Goal: Task Accomplishment & Management: Manage account settings

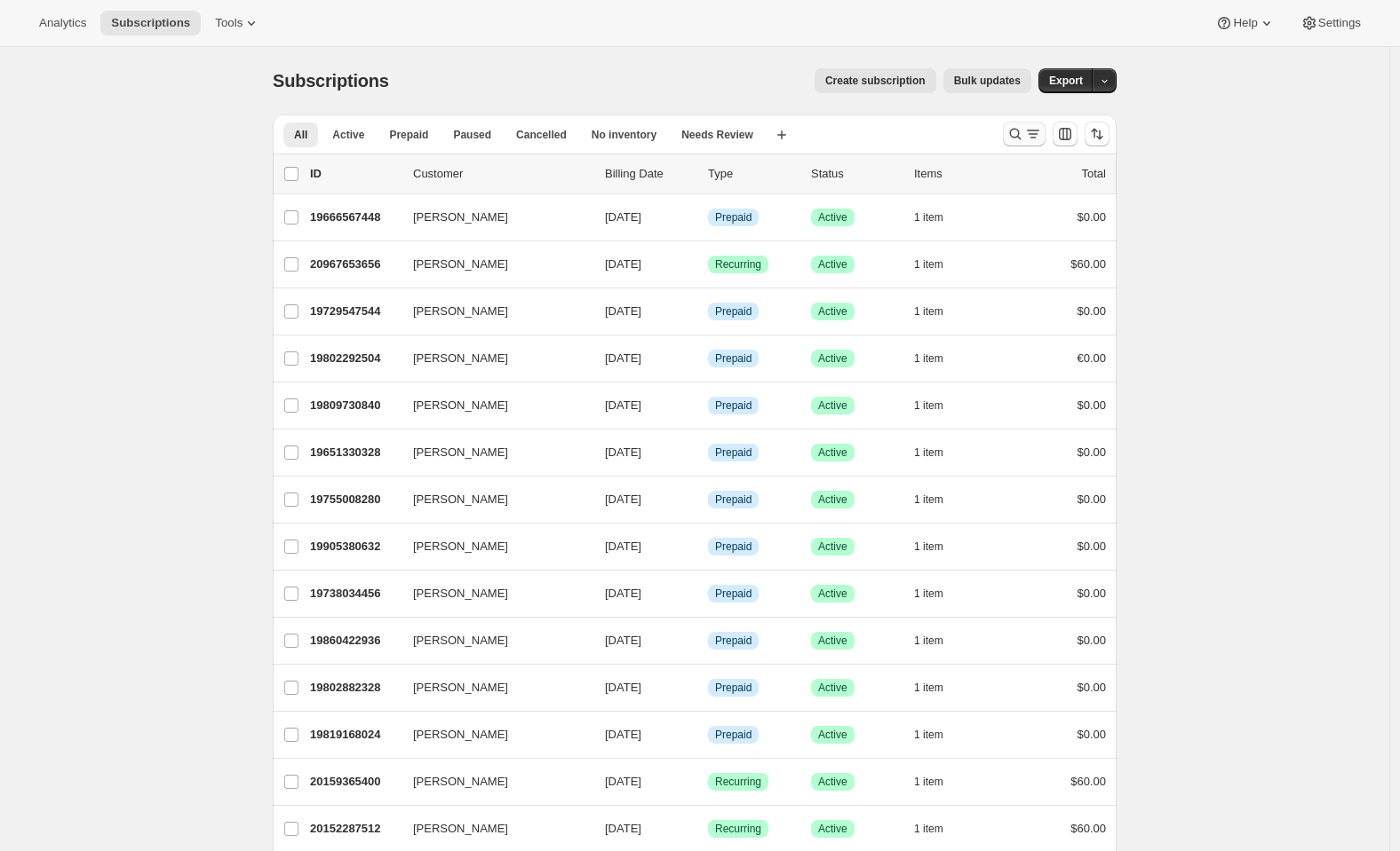
click at [1010, 135] on button "Search and filter results" at bounding box center [1024, 134] width 43 height 25
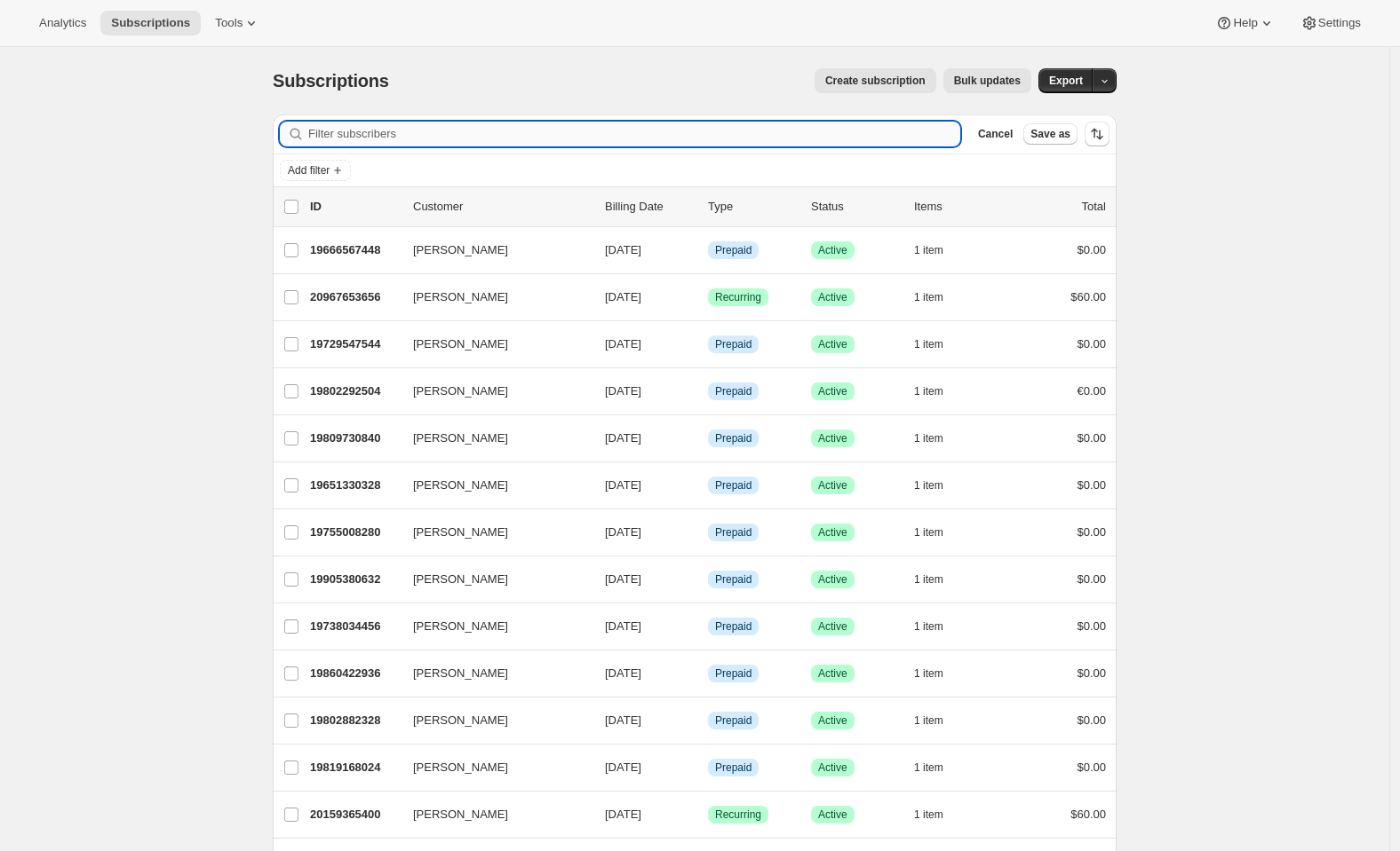
click at [660, 144] on input "Filter subscribers" at bounding box center [634, 134] width 652 height 25
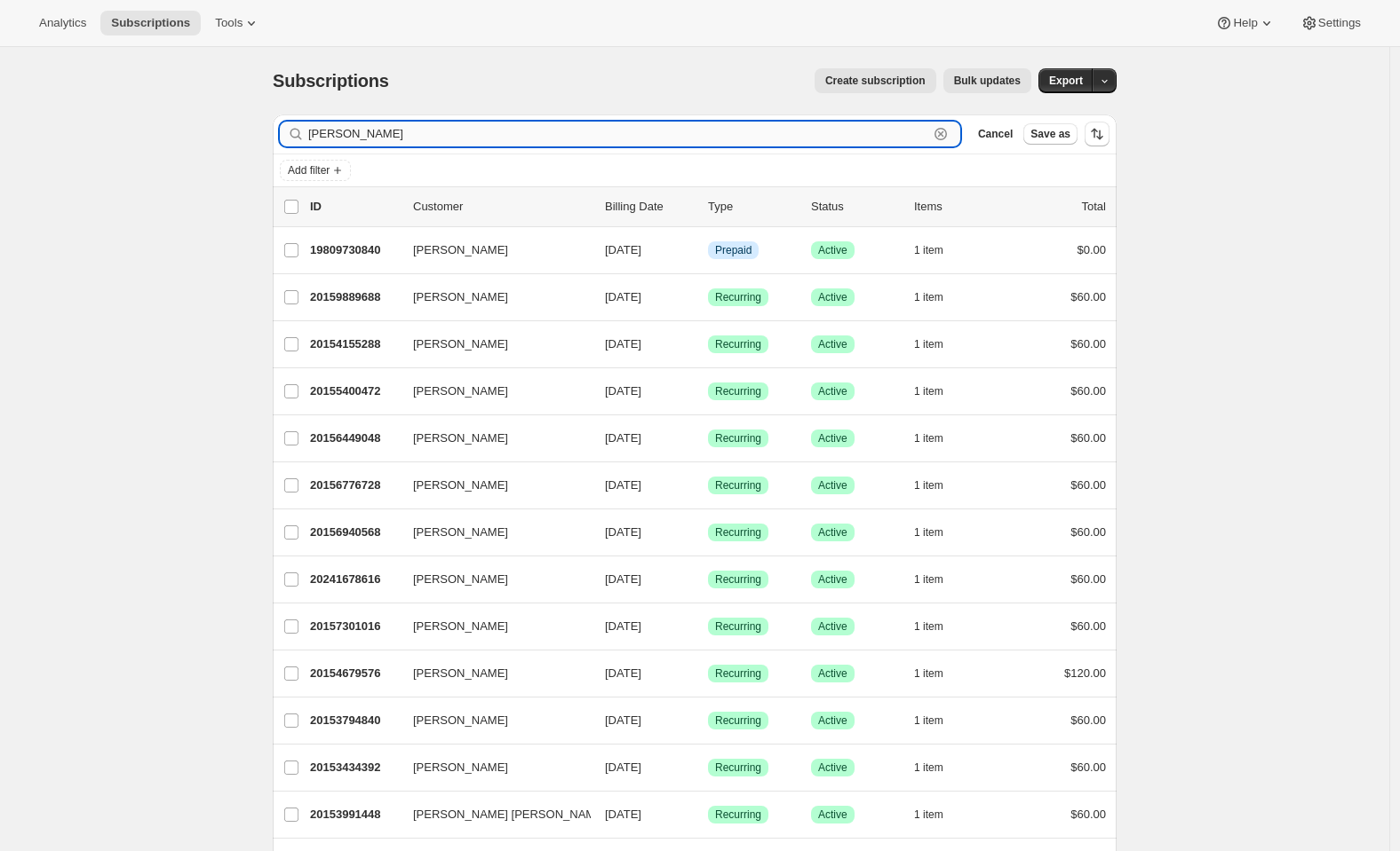
type input "[PERSON_NAME]"
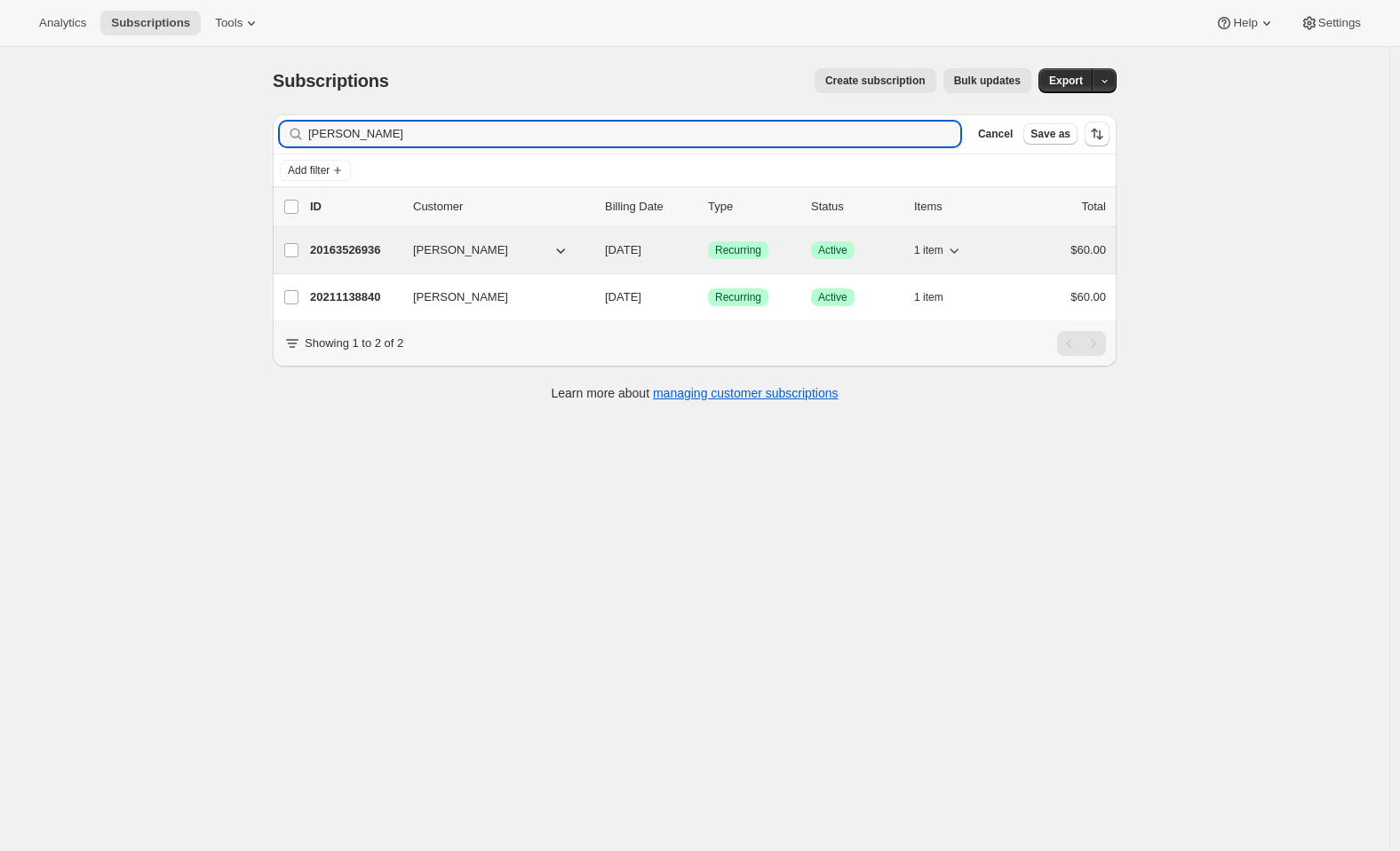
click at [370, 256] on p "20163526936" at bounding box center [354, 250] width 89 height 18
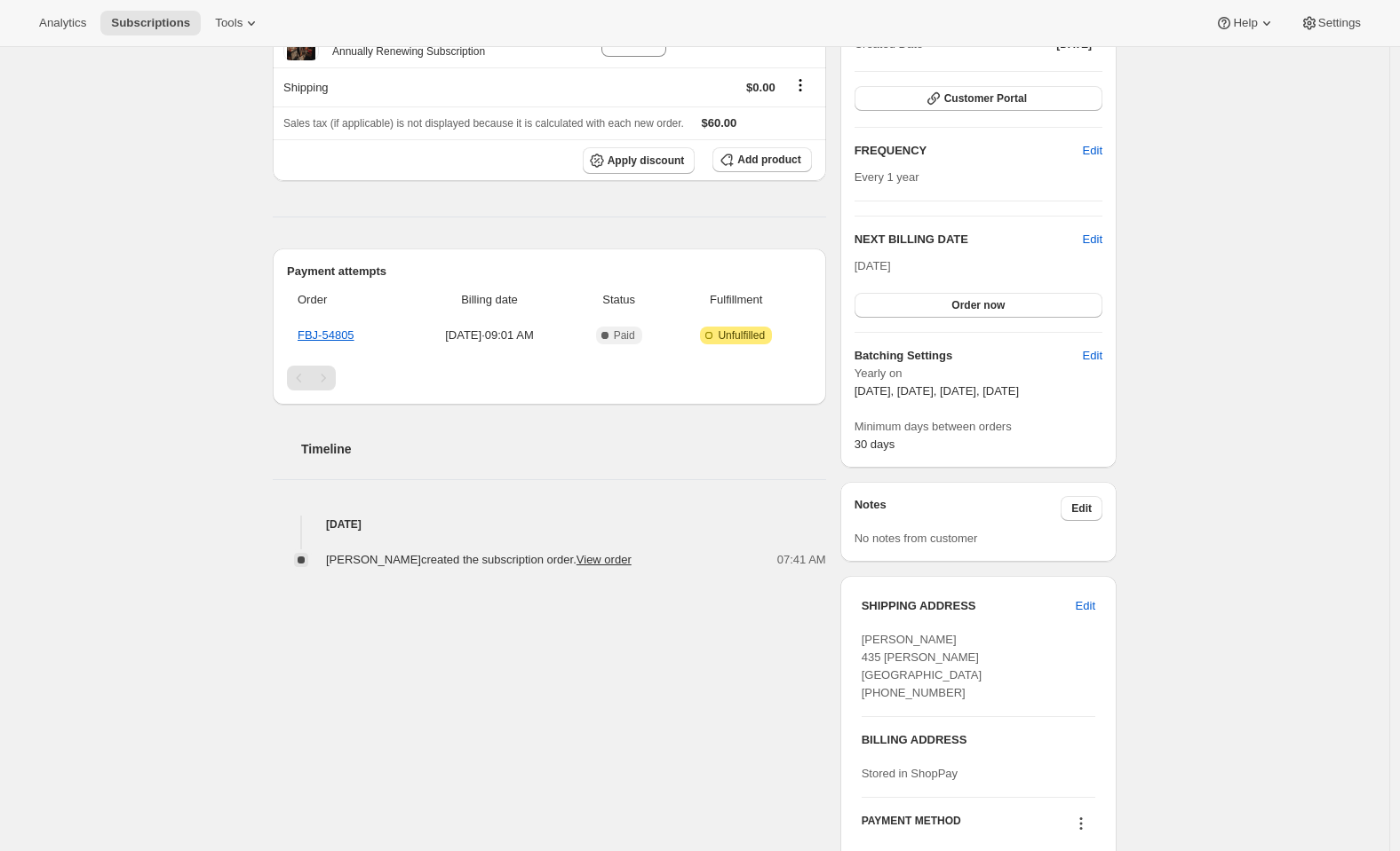
scroll to position [261, 0]
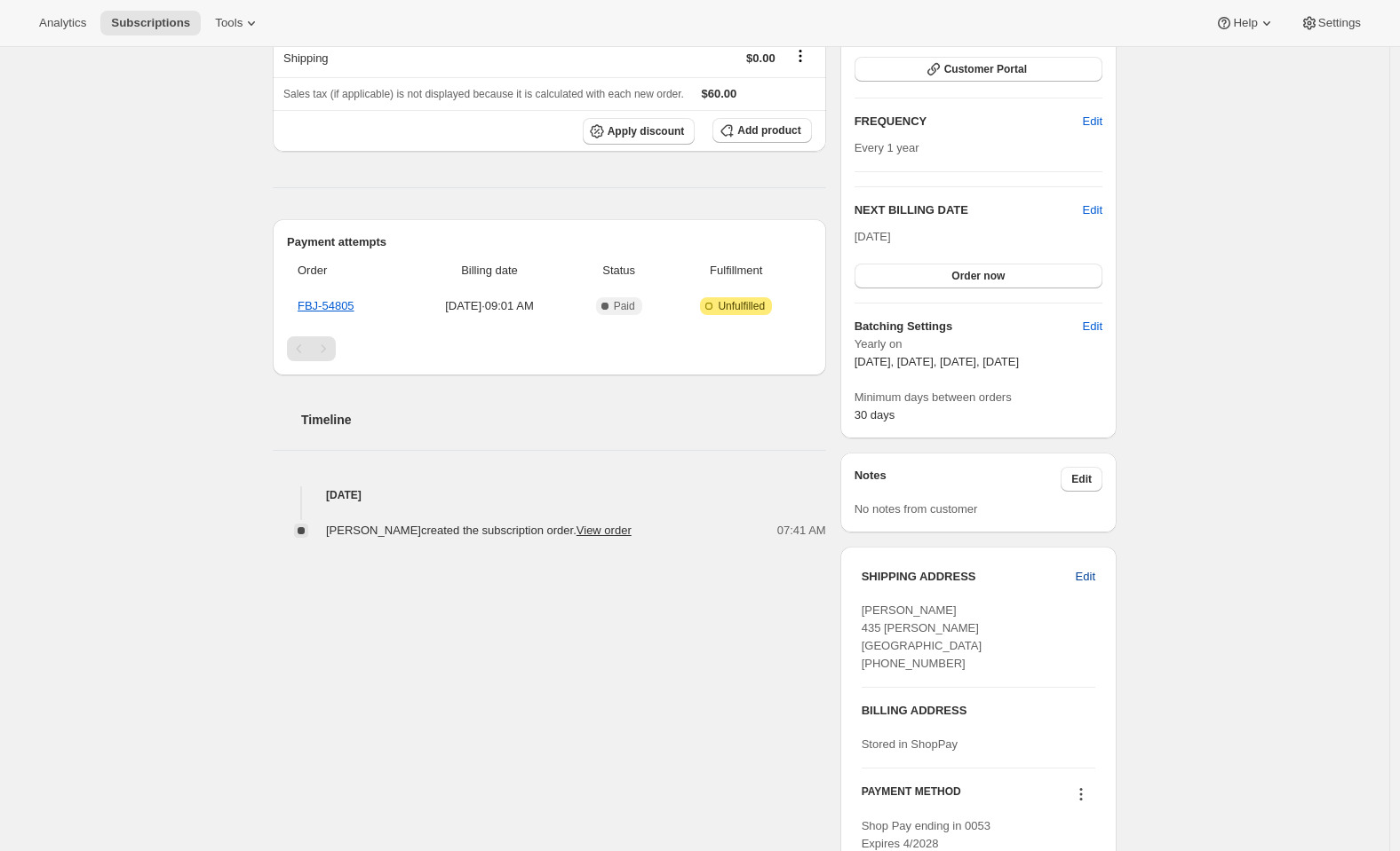
click at [1089, 577] on span "Edit" at bounding box center [1085, 577] width 19 height 18
select select "[GEOGRAPHIC_DATA]"
select select "CA"
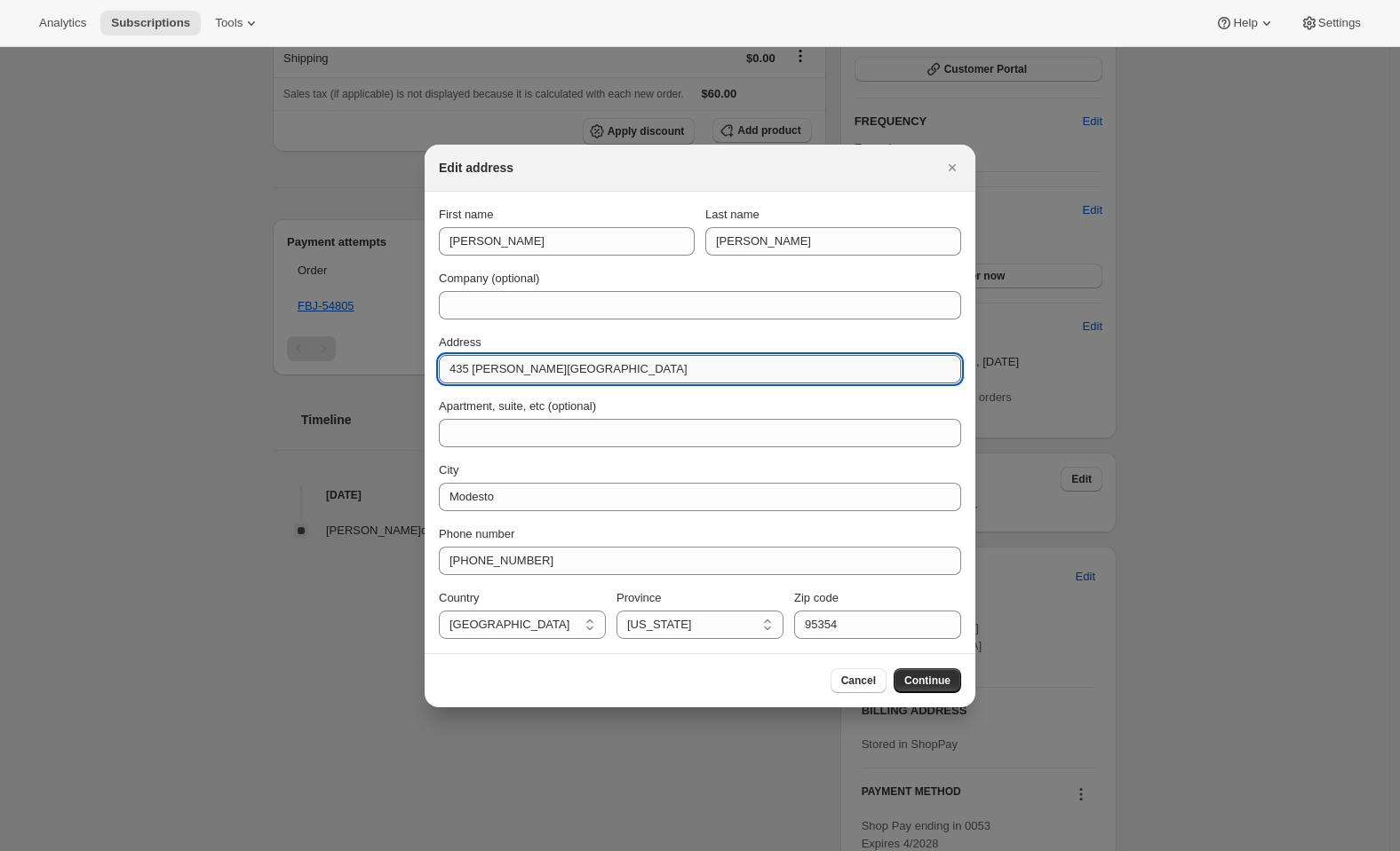
click at [576, 360] on input "435 [PERSON_NAME][GEOGRAPHIC_DATA]" at bounding box center [700, 369] width 522 height 28
type input "[STREET_ADDRESS][PERSON_NAME]"
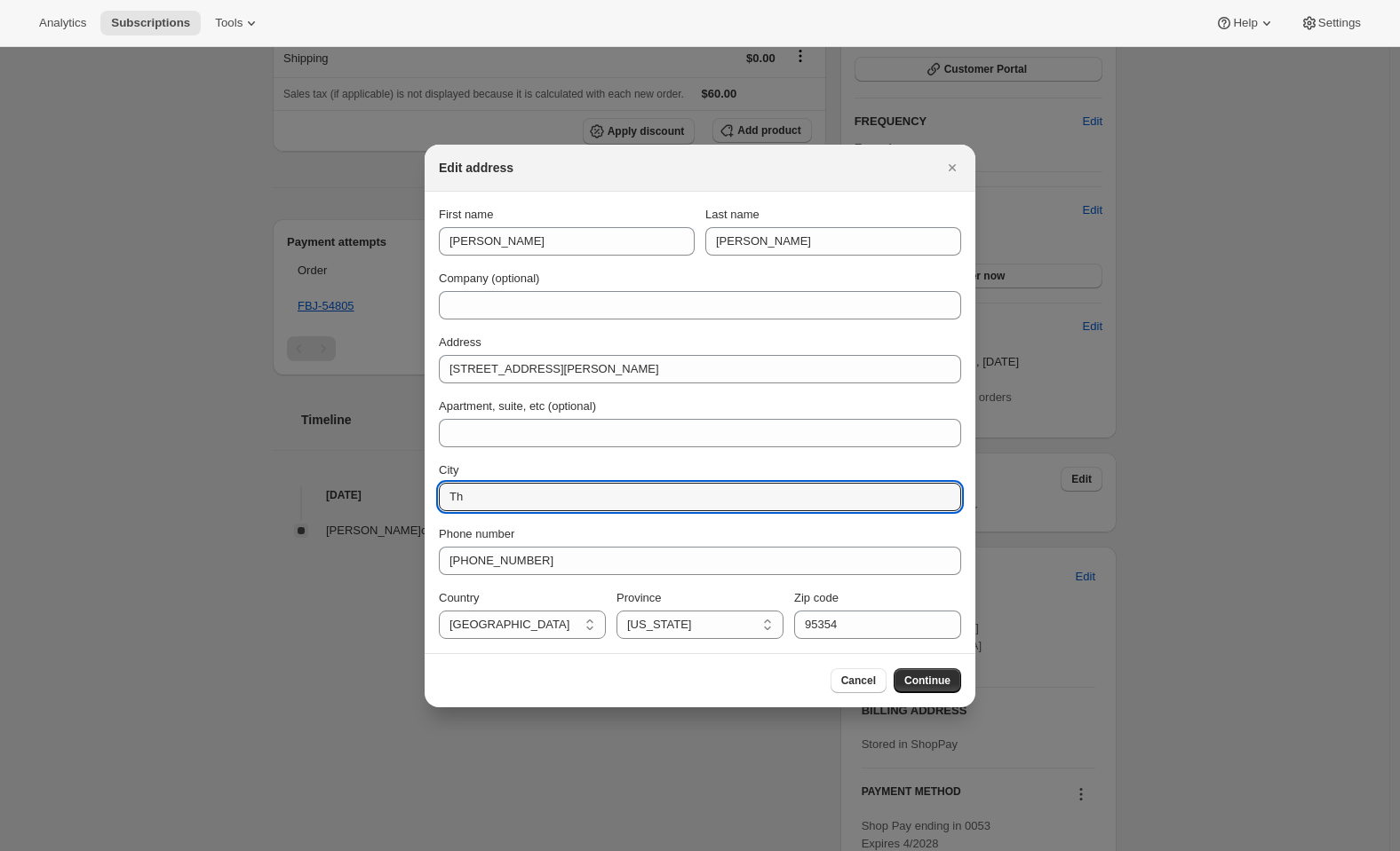
type input "T"
type input "[PERSON_NAME]"
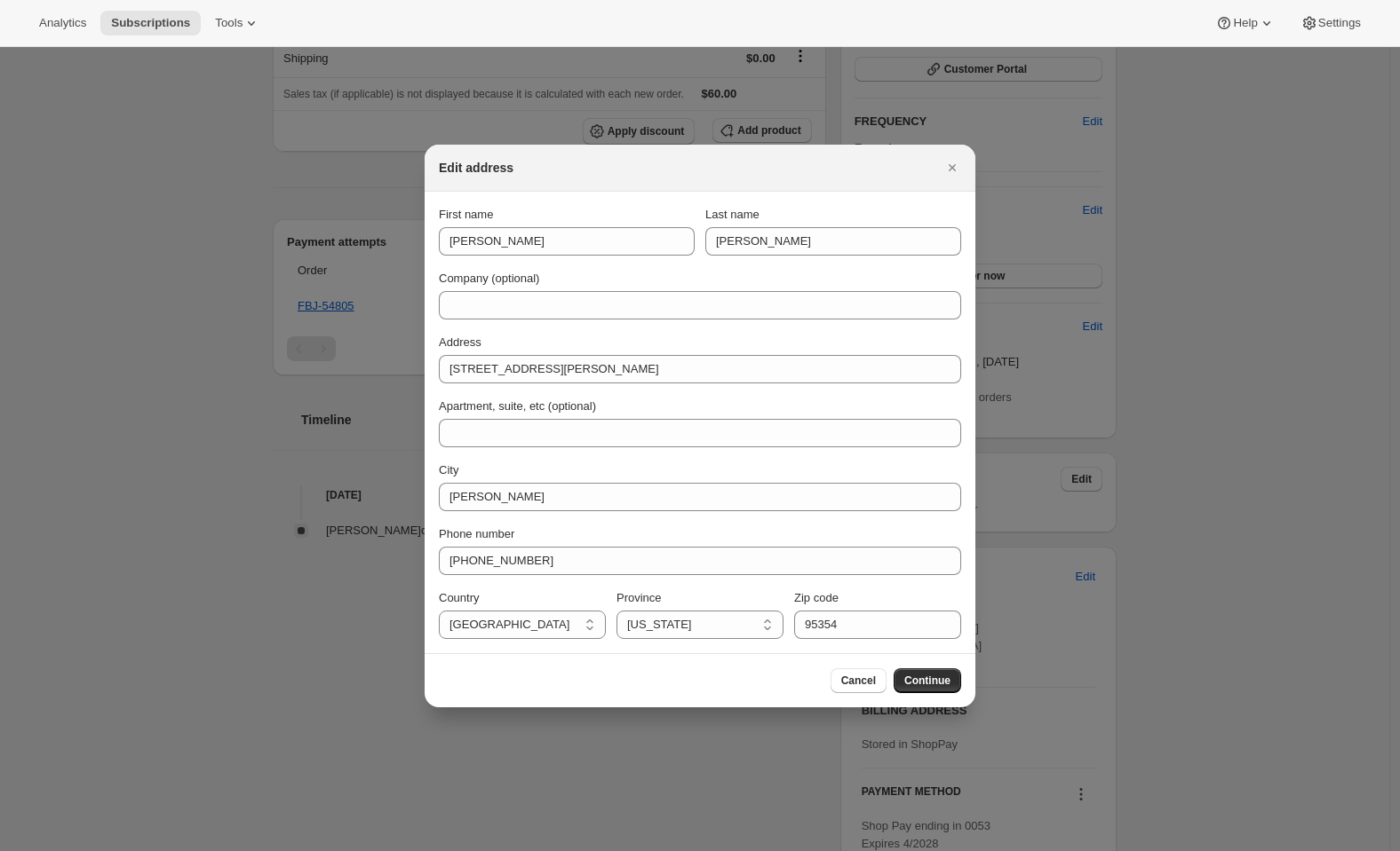
select select "OK"
type input "73044"
click at [932, 674] on button "Continue" at bounding box center [926, 681] width 67 height 25
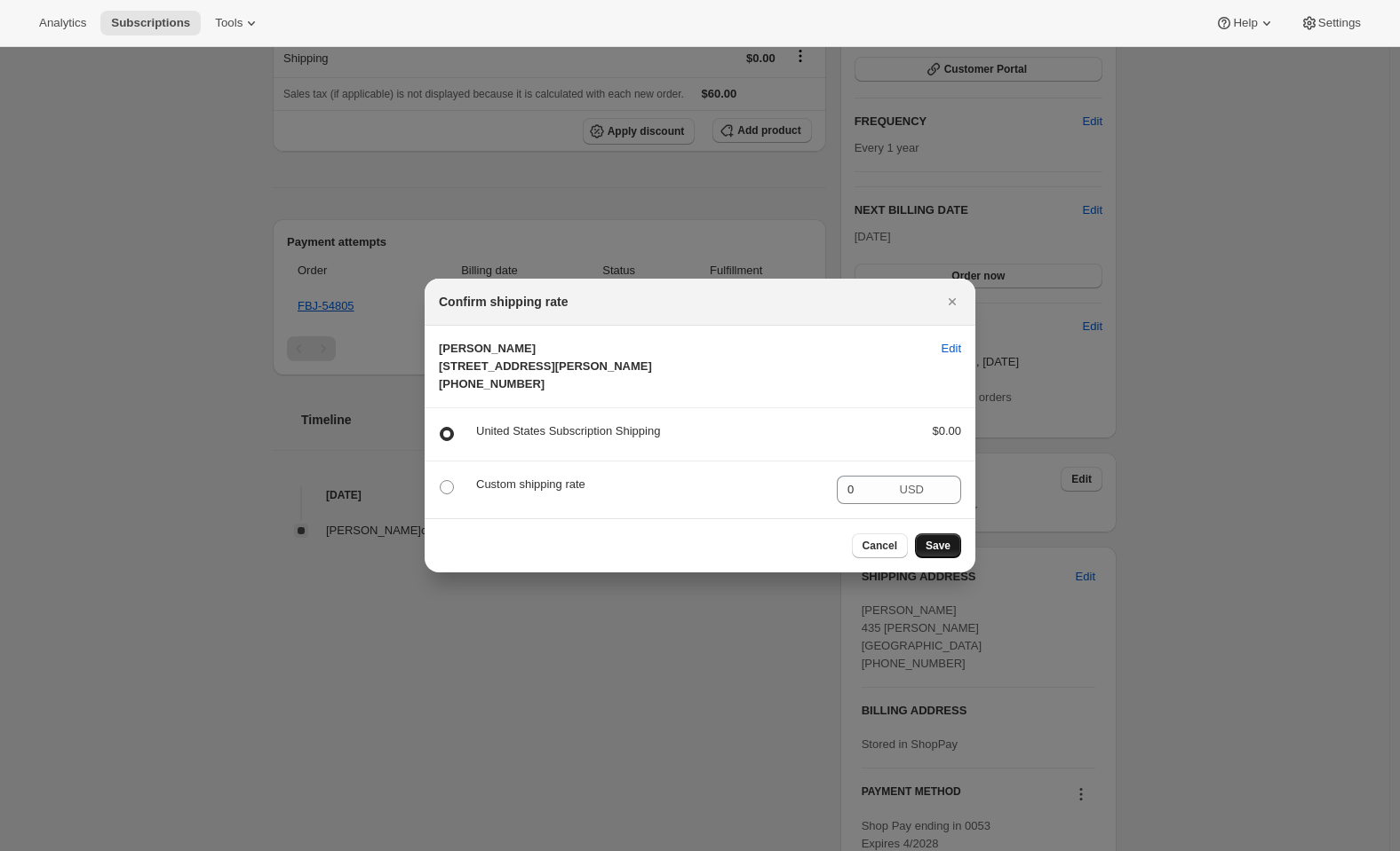
click at [926, 553] on span "Save" at bounding box center [938, 546] width 25 height 15
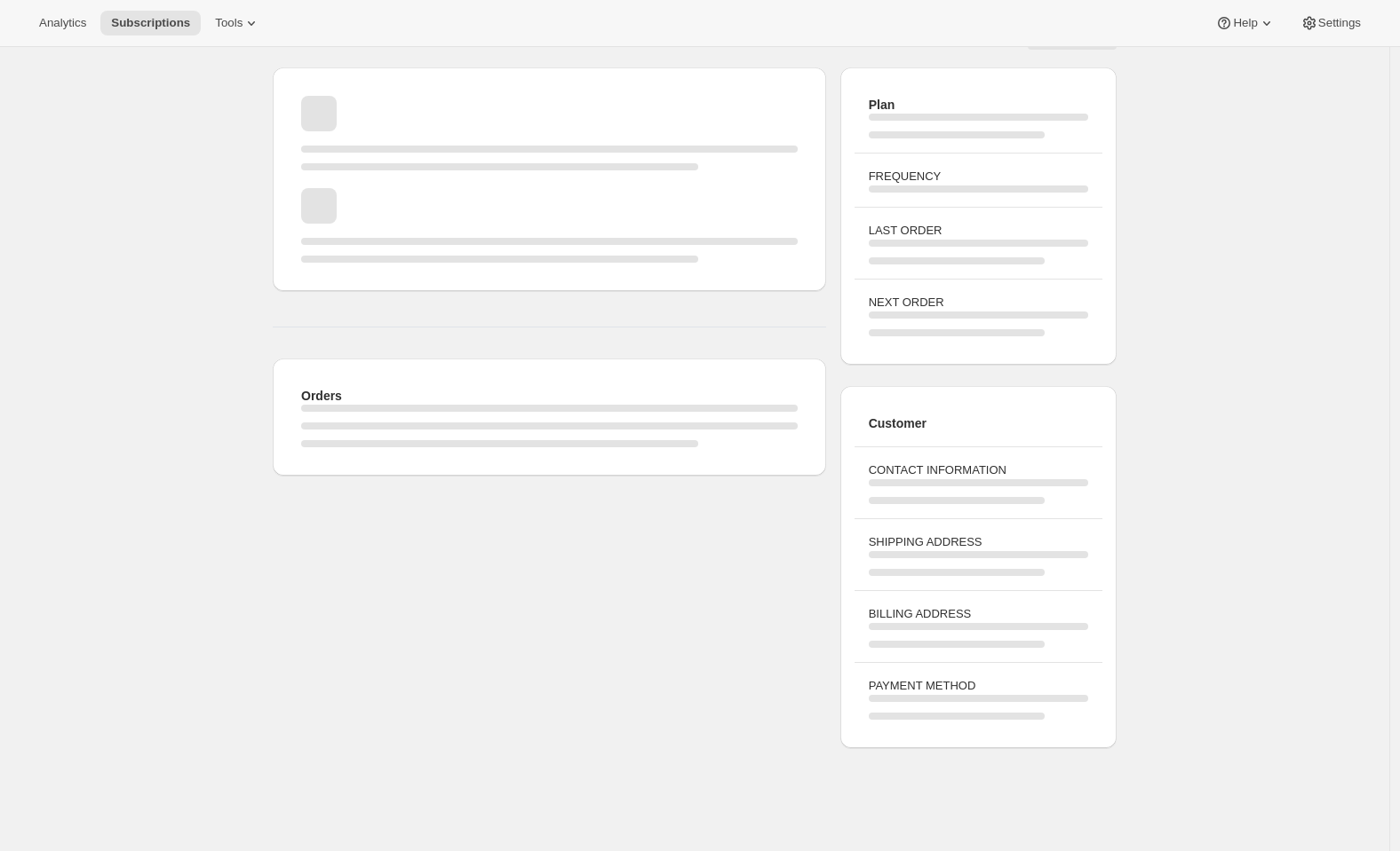
scroll to position [47, 0]
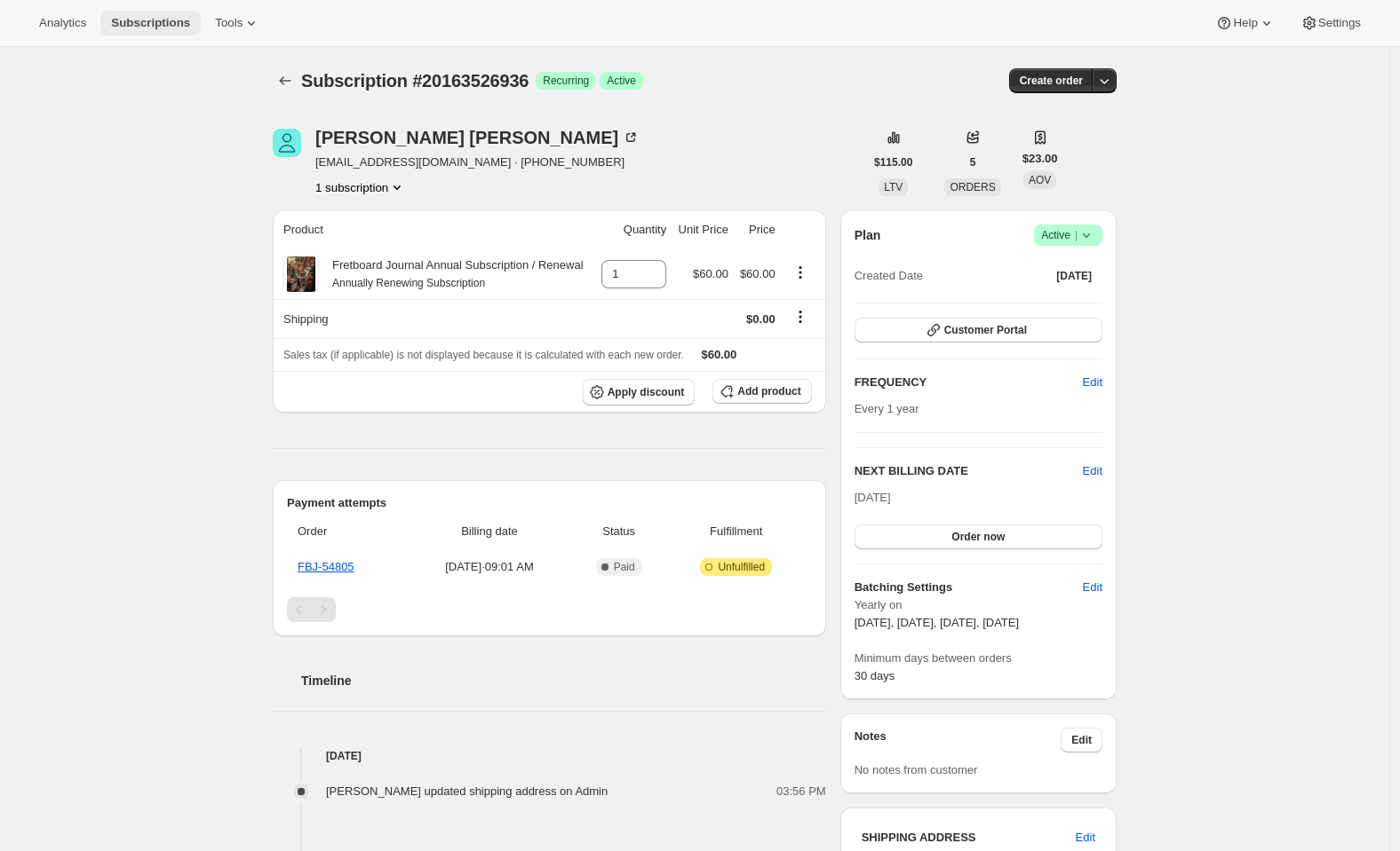
click at [124, 27] on span "Subscriptions" at bounding box center [150, 22] width 79 height 15
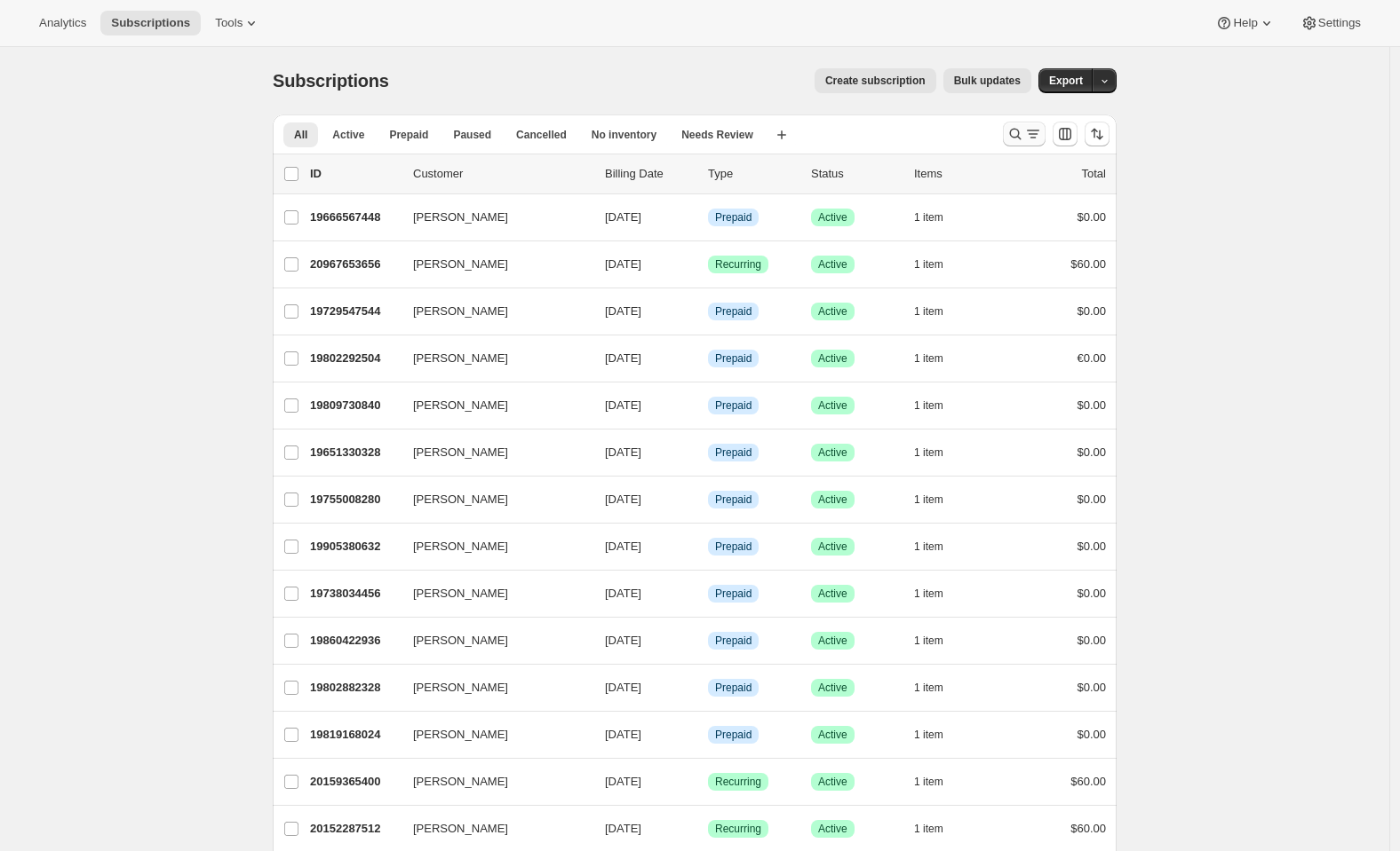
click at [1023, 134] on icon "Search and filter results" at bounding box center [1015, 134] width 18 height 18
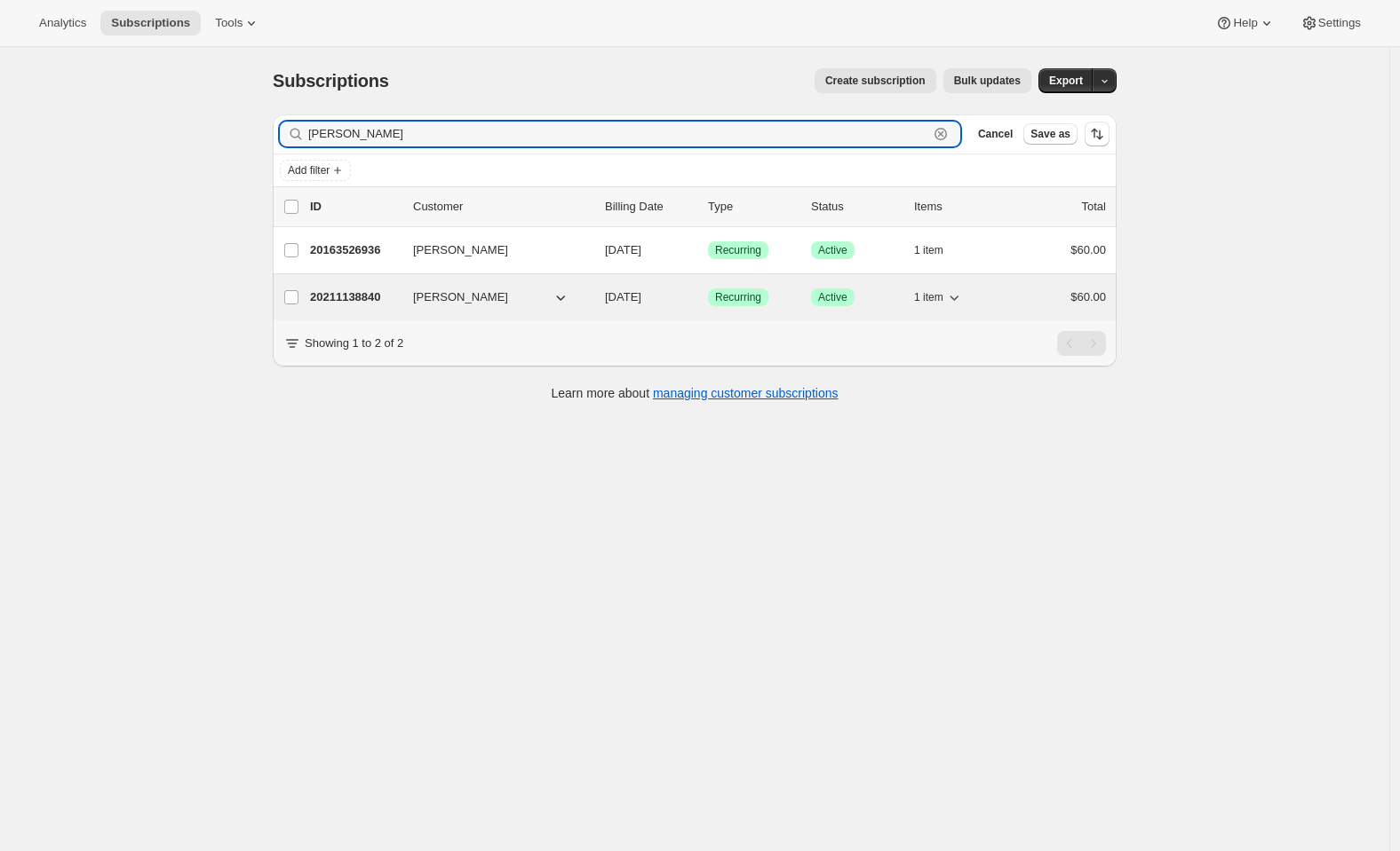
type input "[PERSON_NAME]"
click at [348, 299] on p "20211138840" at bounding box center [354, 298] width 89 height 18
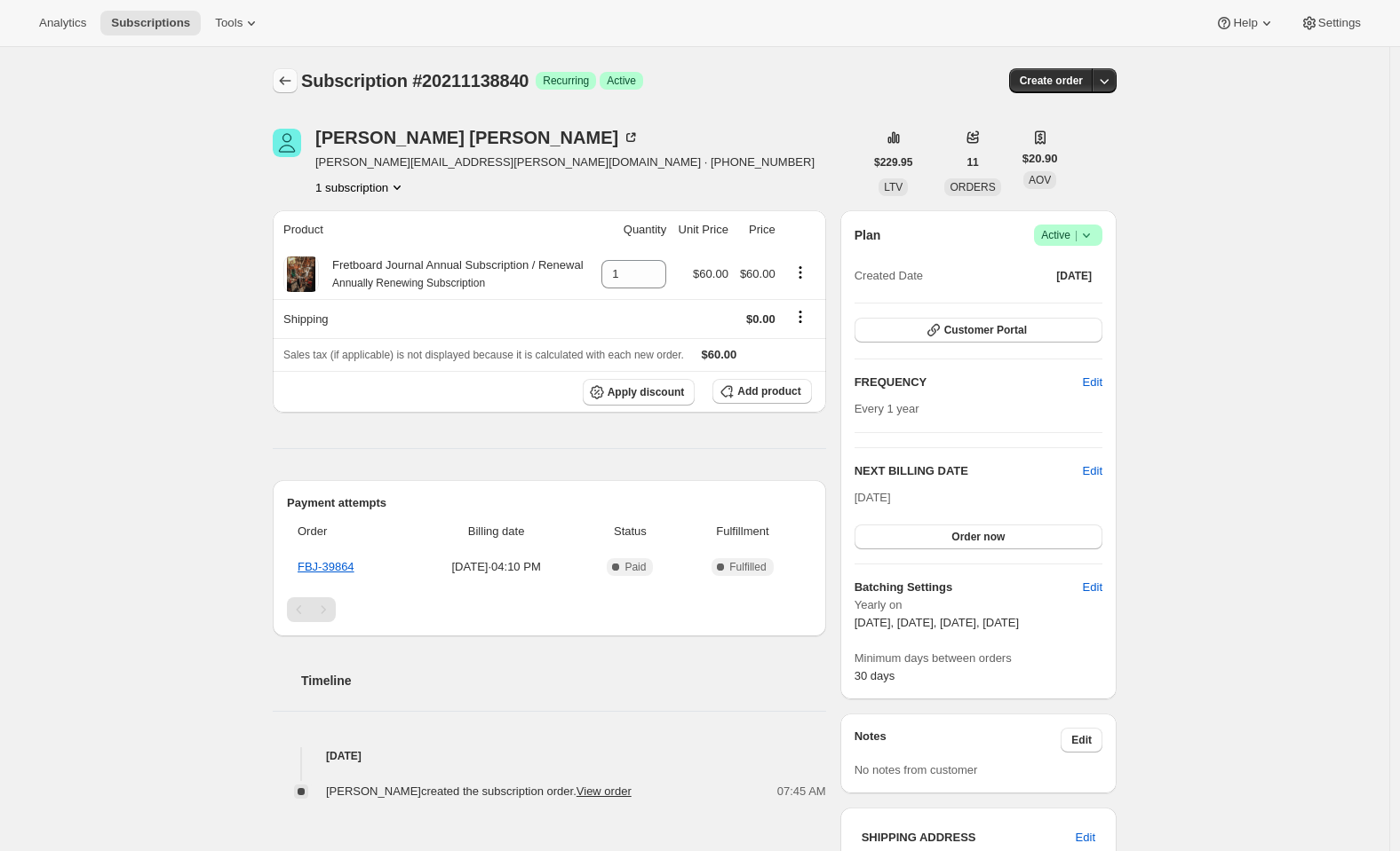
click at [294, 87] on icon "Subscriptions" at bounding box center [285, 81] width 18 height 18
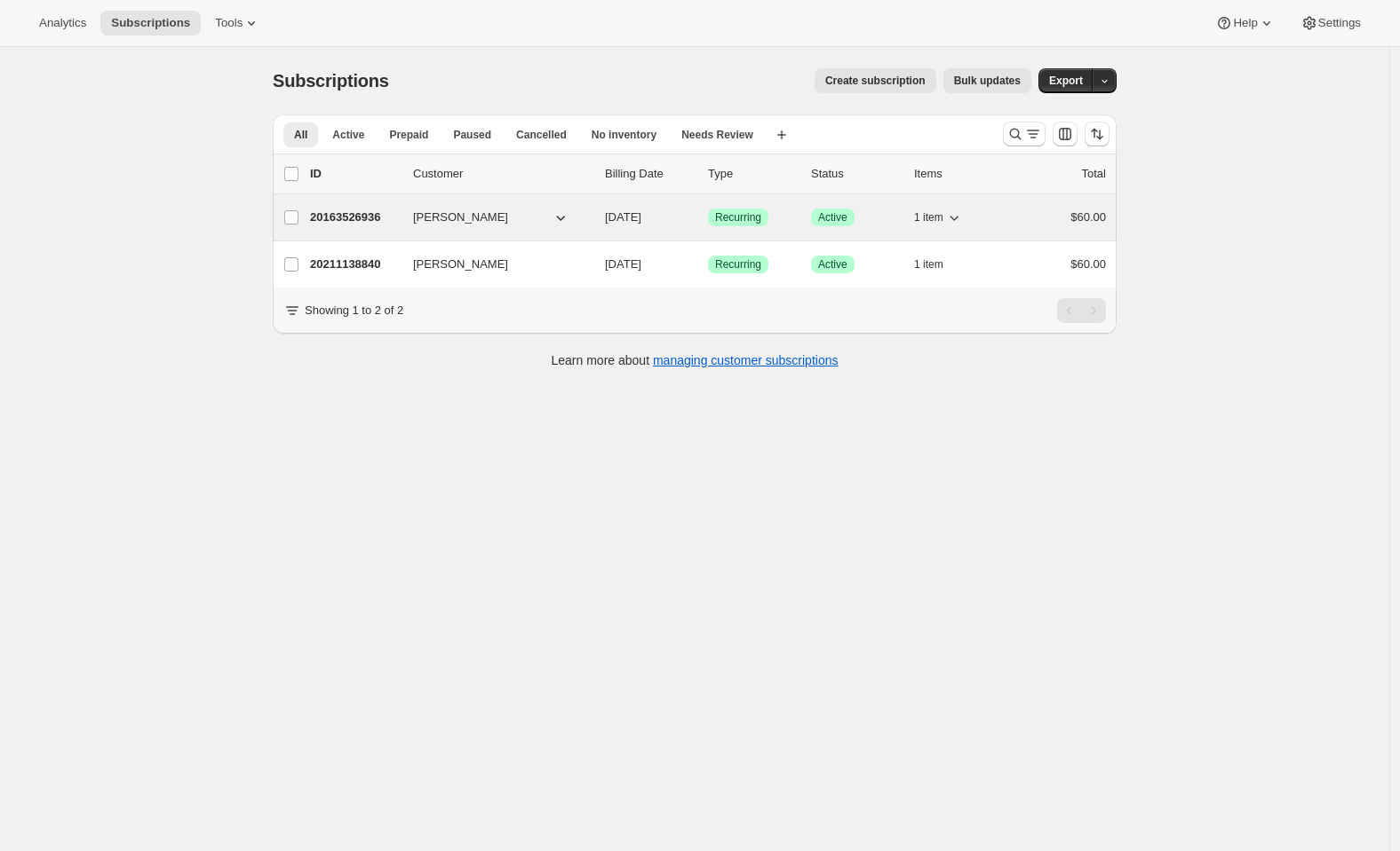
click at [375, 216] on p "20163526936" at bounding box center [354, 217] width 89 height 18
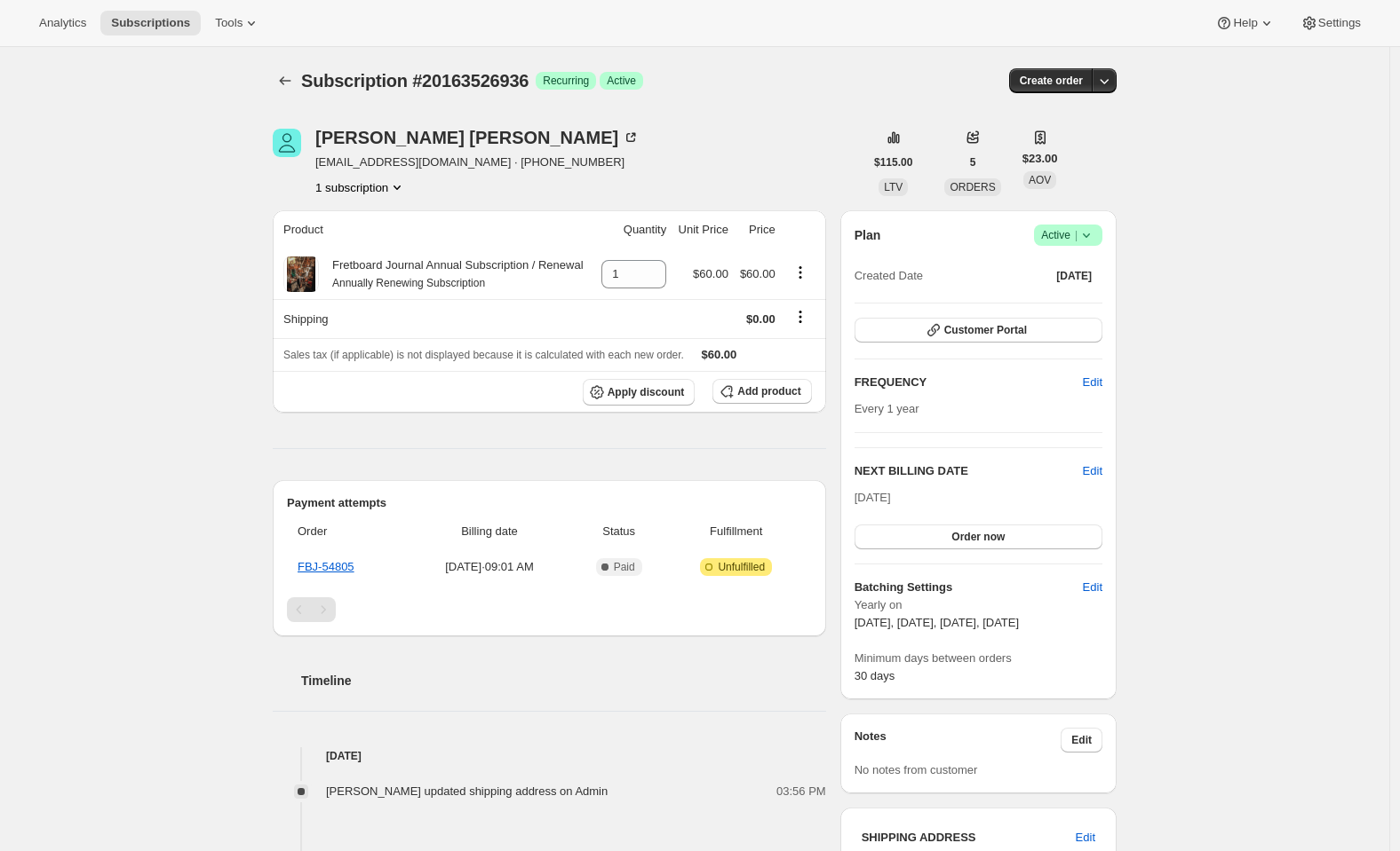
click at [1089, 230] on icon at bounding box center [1086, 235] width 18 height 18
click at [1063, 264] on span "Pause subscription" at bounding box center [1066, 270] width 97 height 14
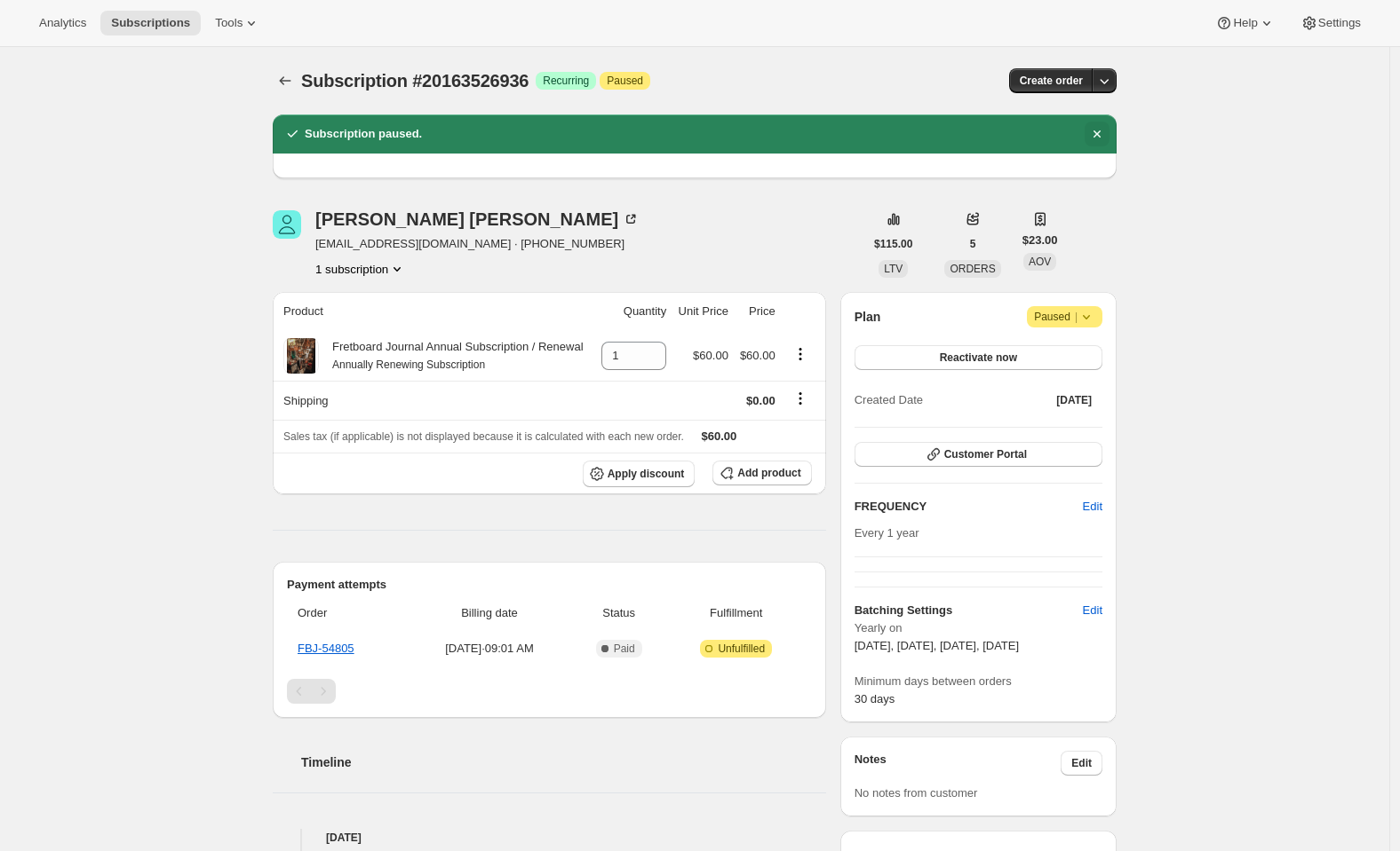
click at [1102, 137] on icon "Dismiss notification" at bounding box center [1096, 134] width 18 height 18
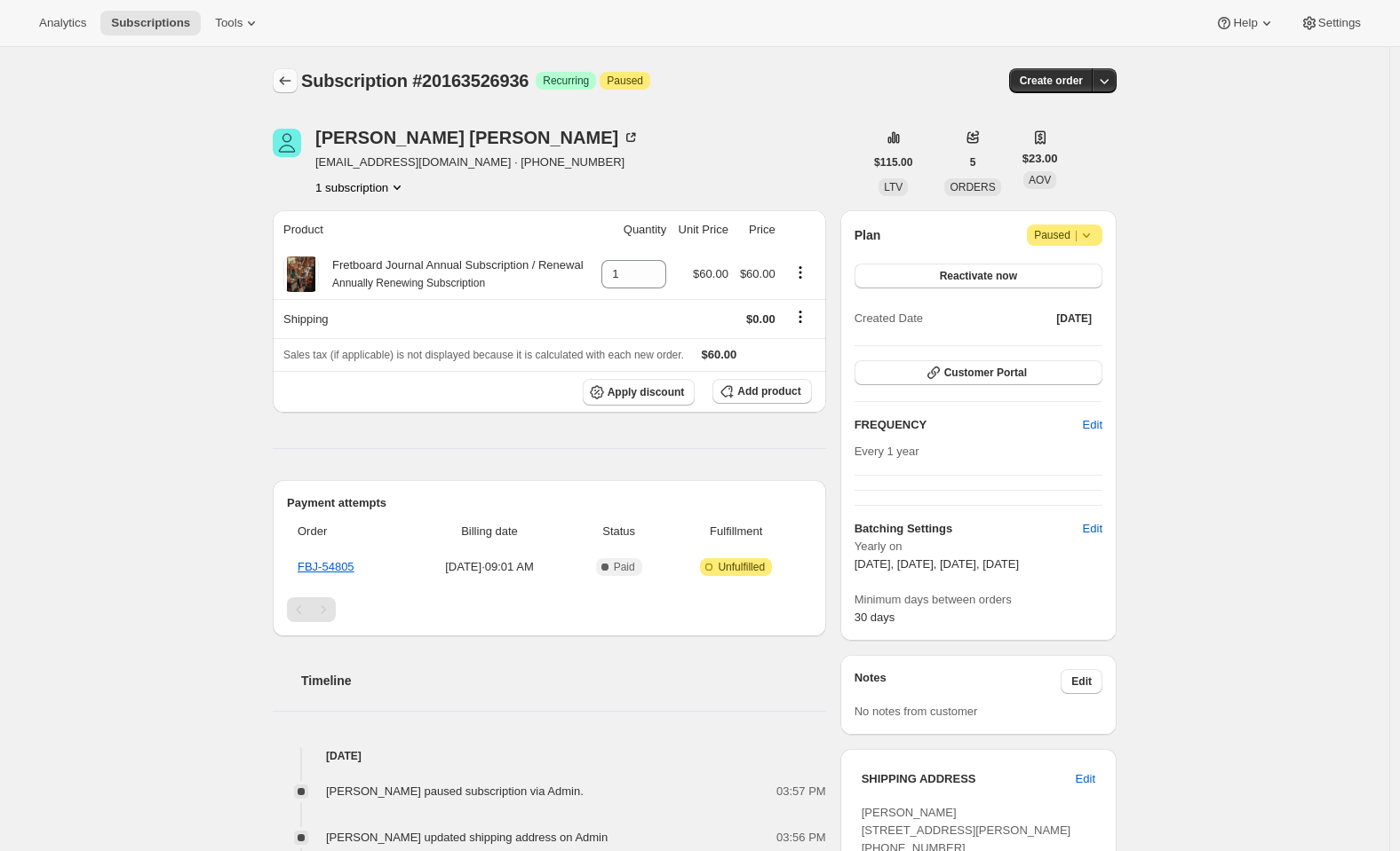
click at [294, 79] on icon "Subscriptions" at bounding box center [285, 81] width 18 height 18
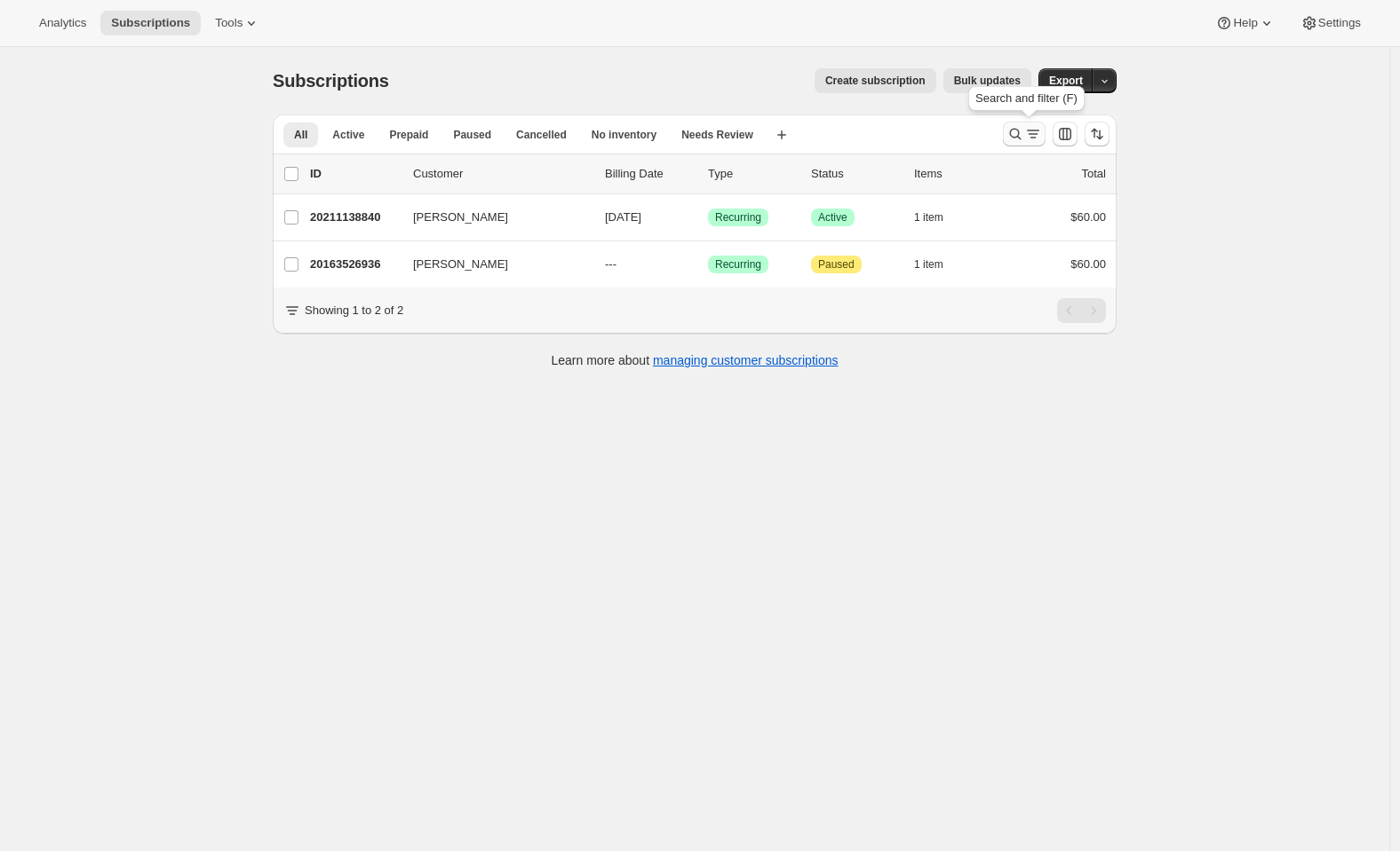
click at [1018, 134] on icon "Search and filter results" at bounding box center [1015, 134] width 18 height 18
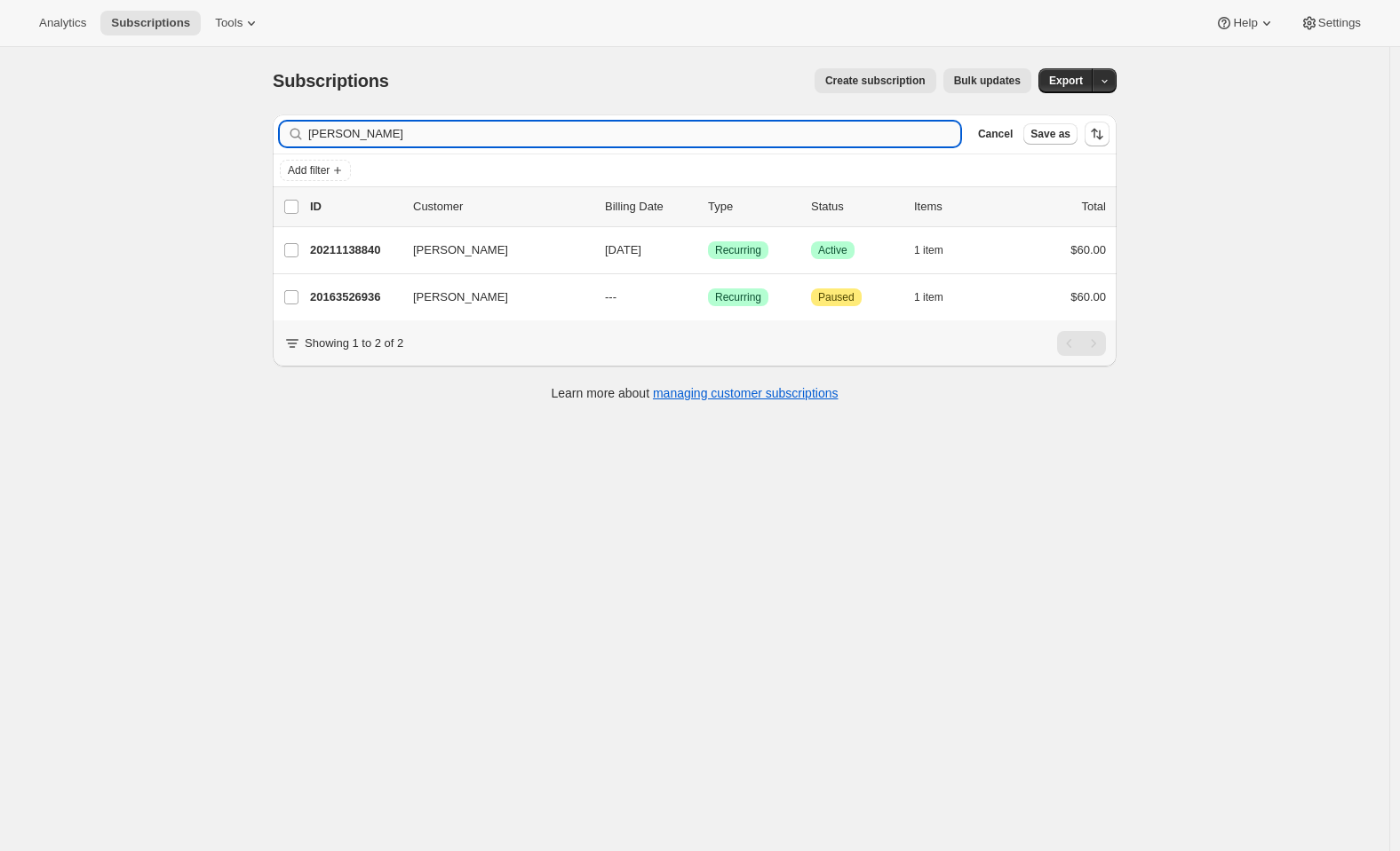
click at [364, 123] on input "[PERSON_NAME]" at bounding box center [634, 134] width 652 height 25
click at [362, 127] on input "[PERSON_NAME]" at bounding box center [634, 134] width 652 height 25
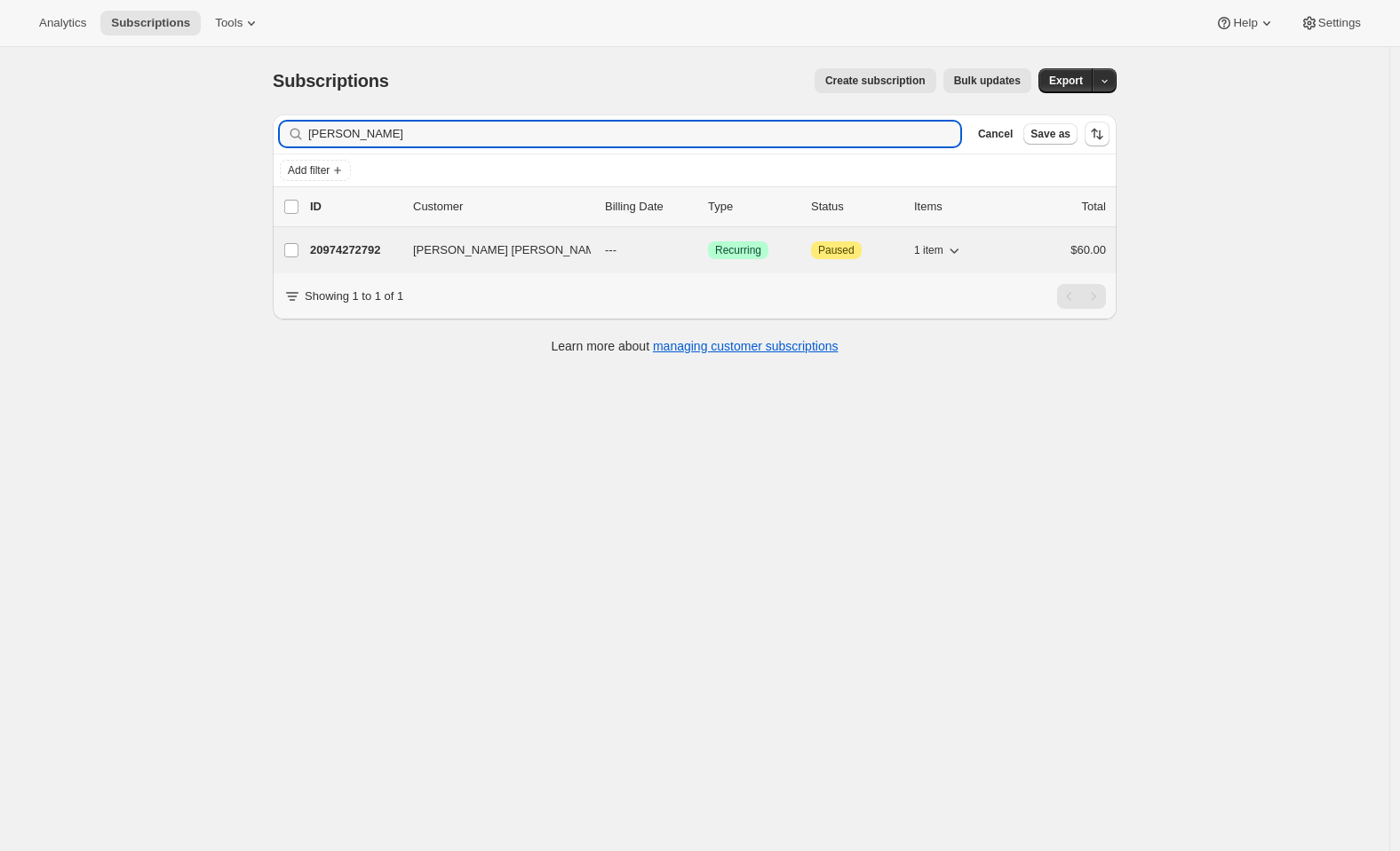
type input "Thayer"
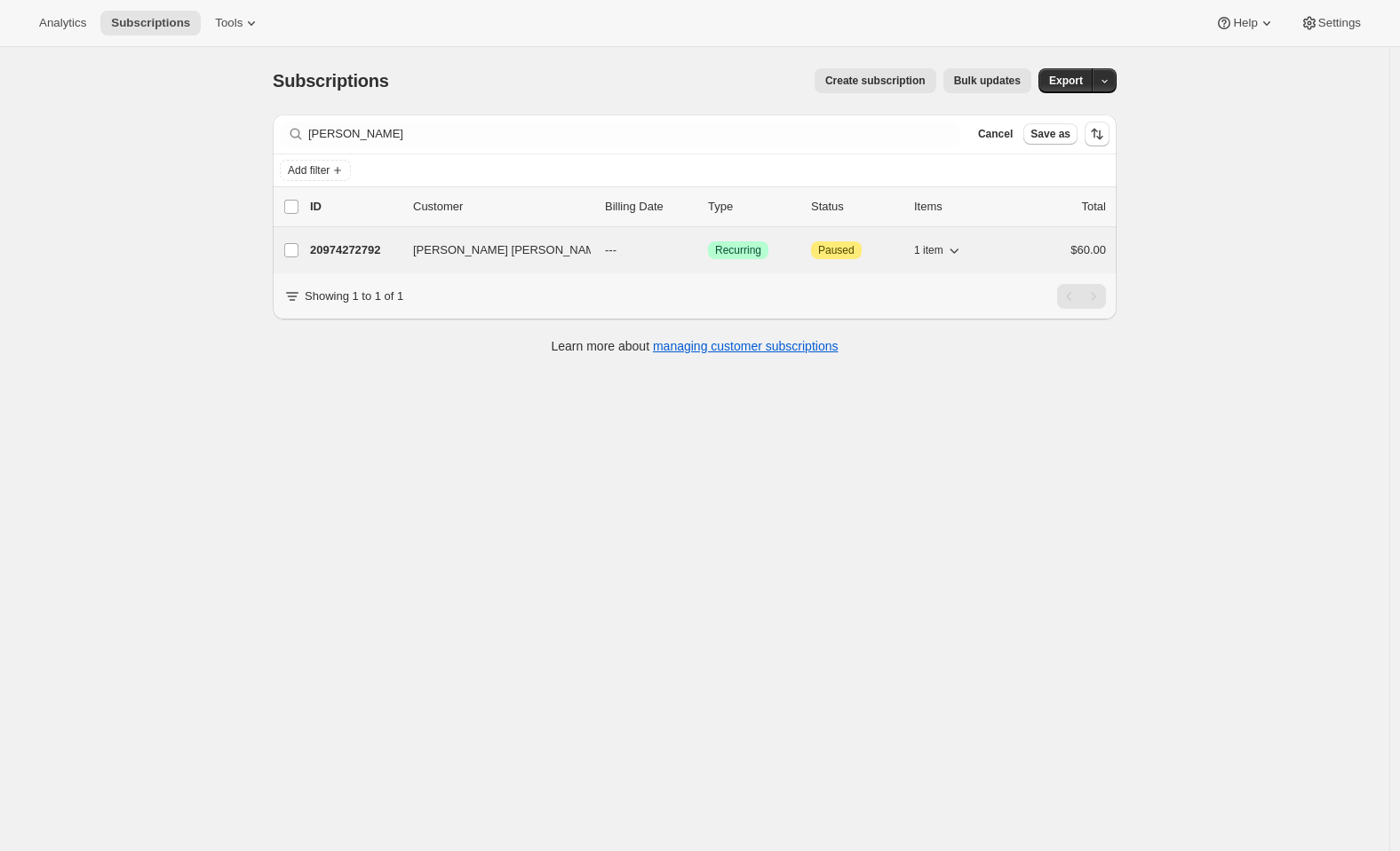
click at [341, 250] on p "20974272792" at bounding box center [354, 250] width 89 height 18
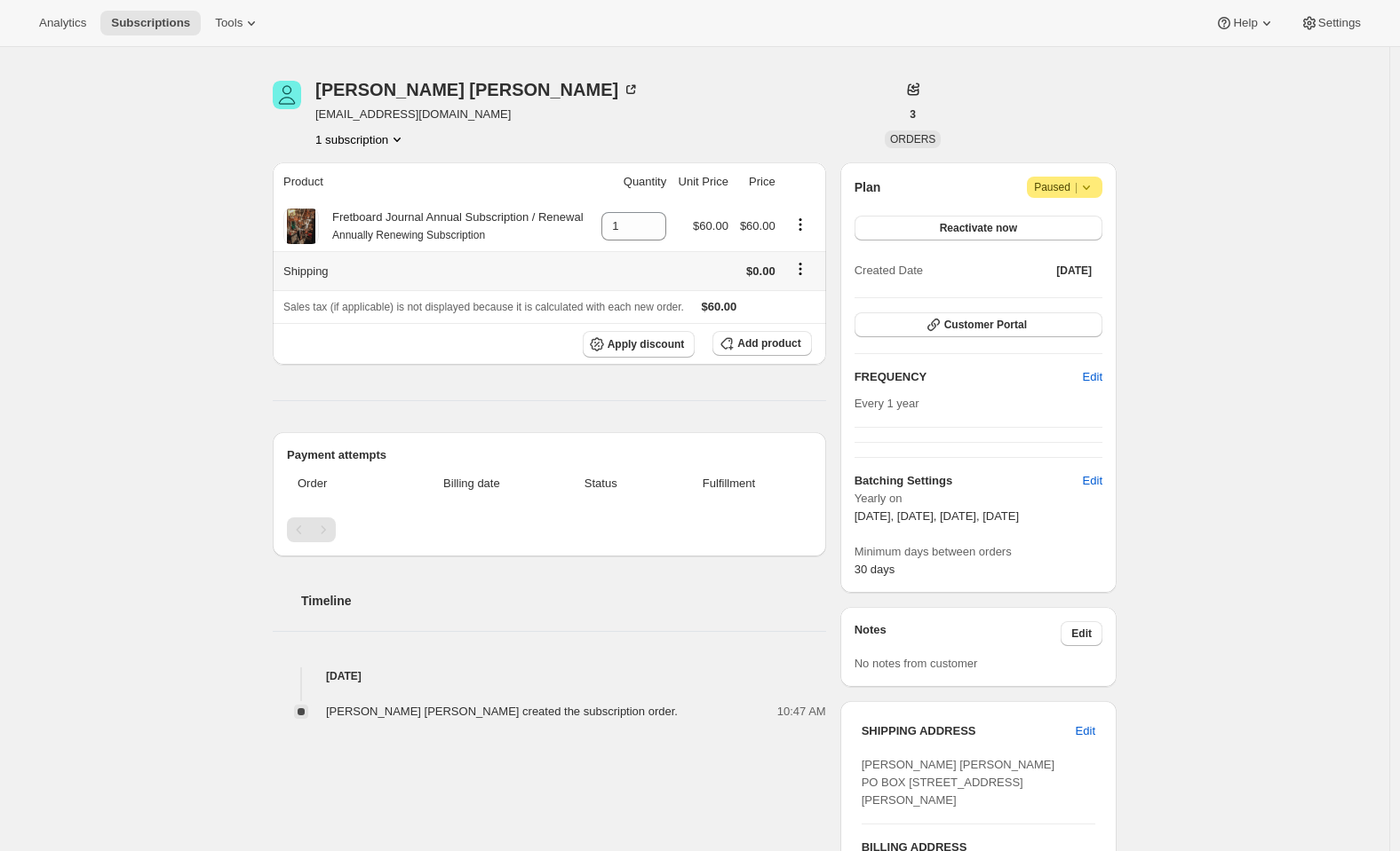
scroll to position [123, 0]
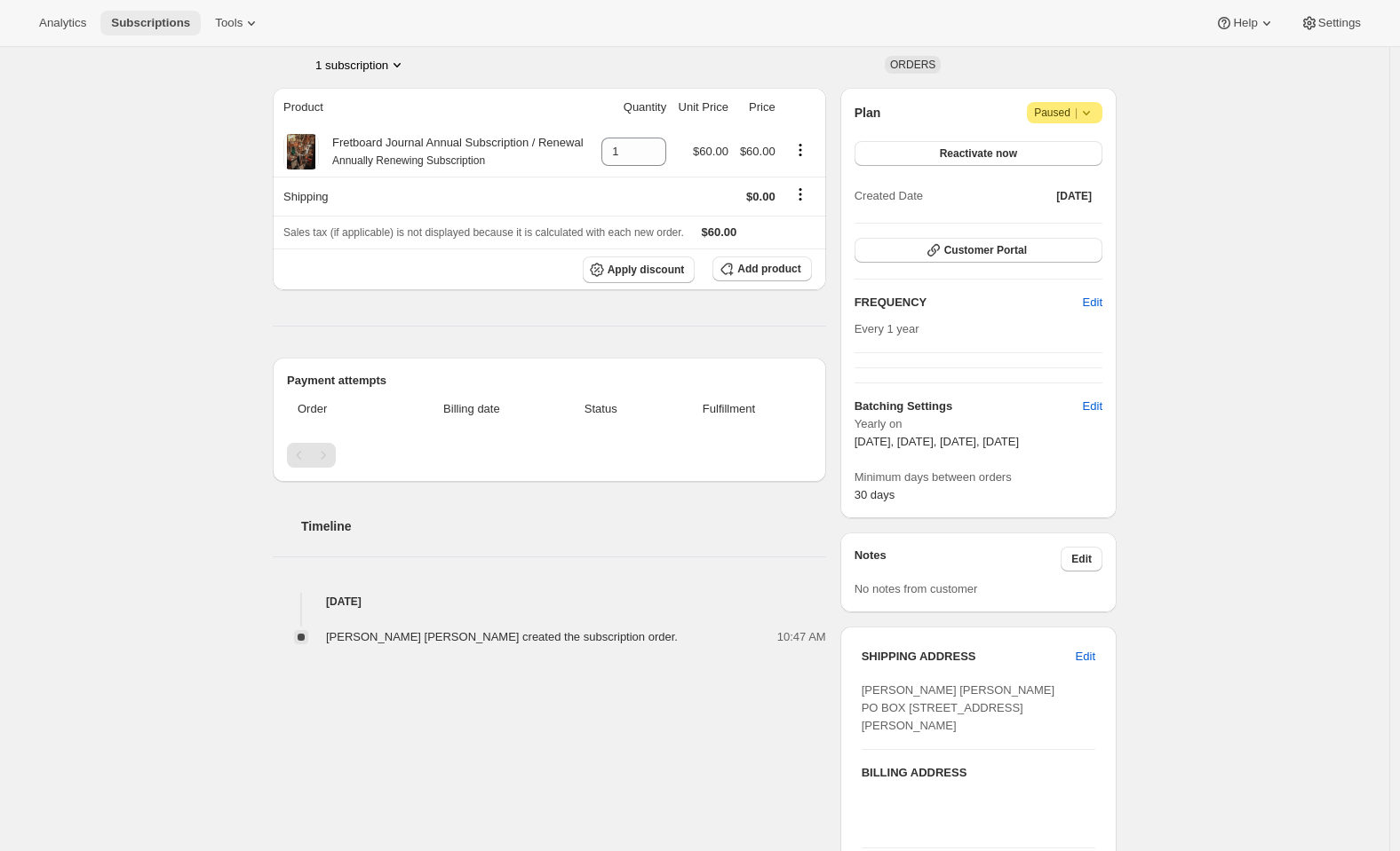
click at [137, 15] on button "Subscriptions" at bounding box center [150, 23] width 100 height 25
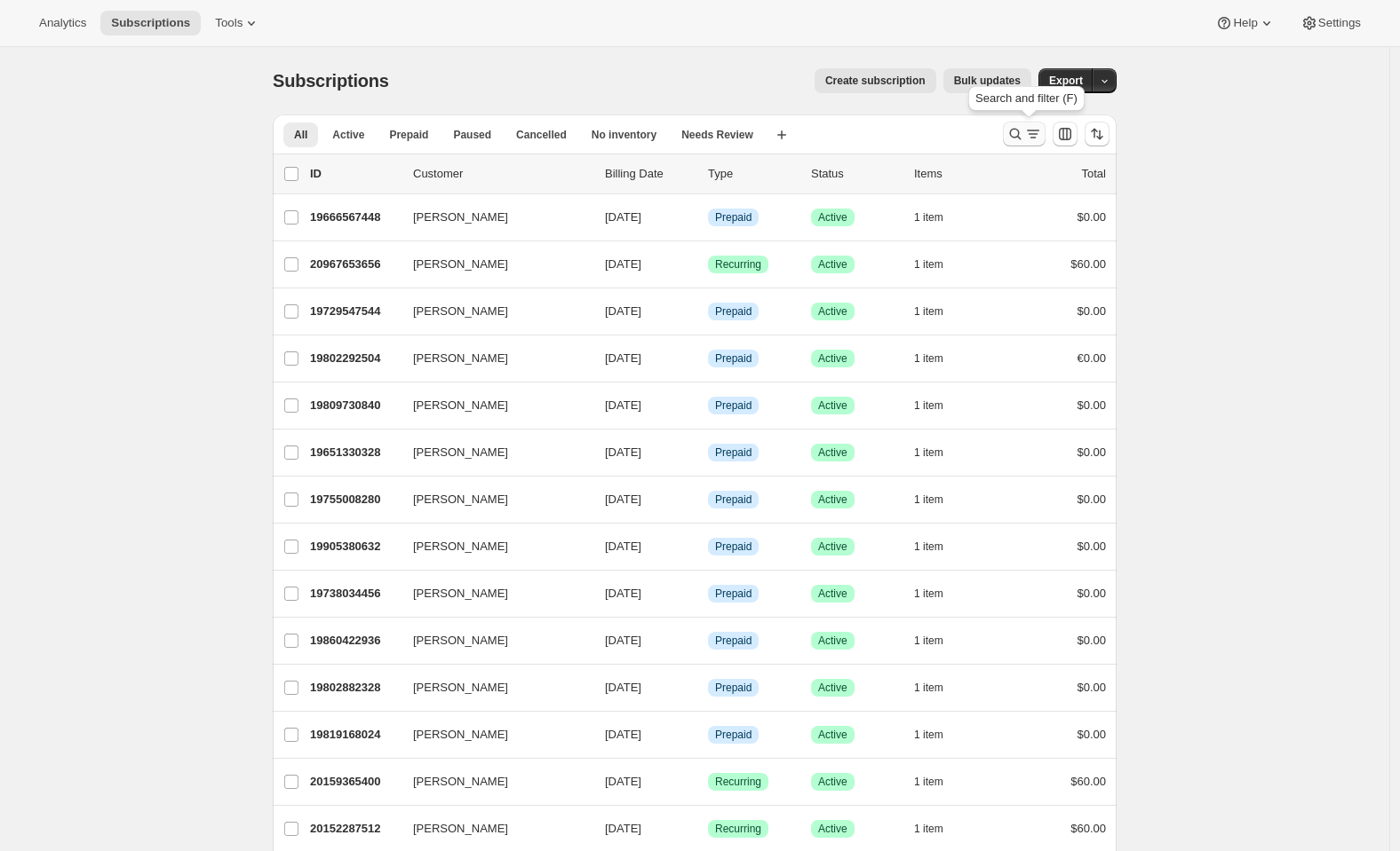
click at [1023, 127] on icon "Search and filter results" at bounding box center [1015, 134] width 18 height 18
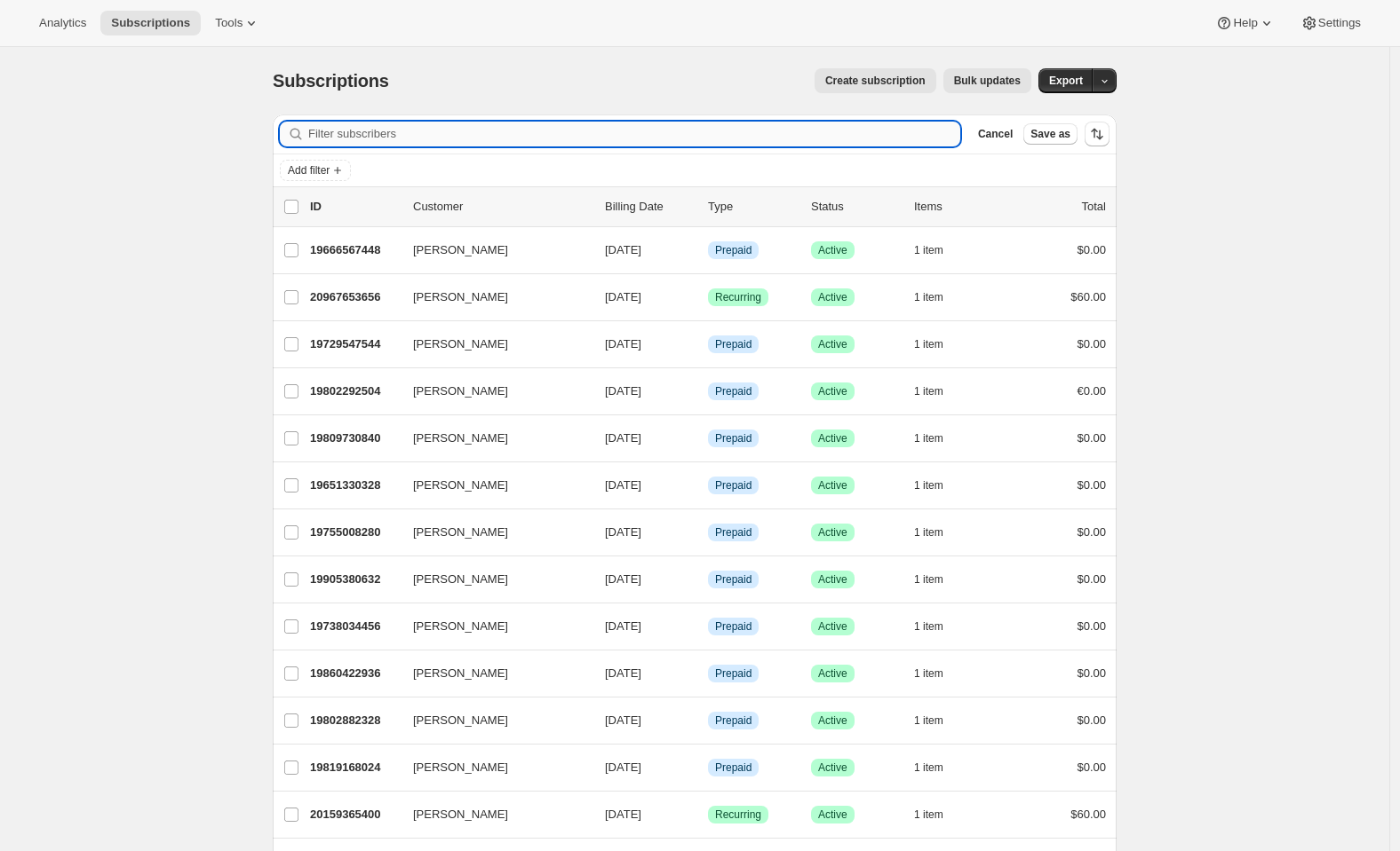
drag, startPoint x: 351, startPoint y: 140, endPoint x: 341, endPoint y: 136, distance: 10.8
click at [350, 141] on input "Filter subscribers" at bounding box center [634, 134] width 652 height 25
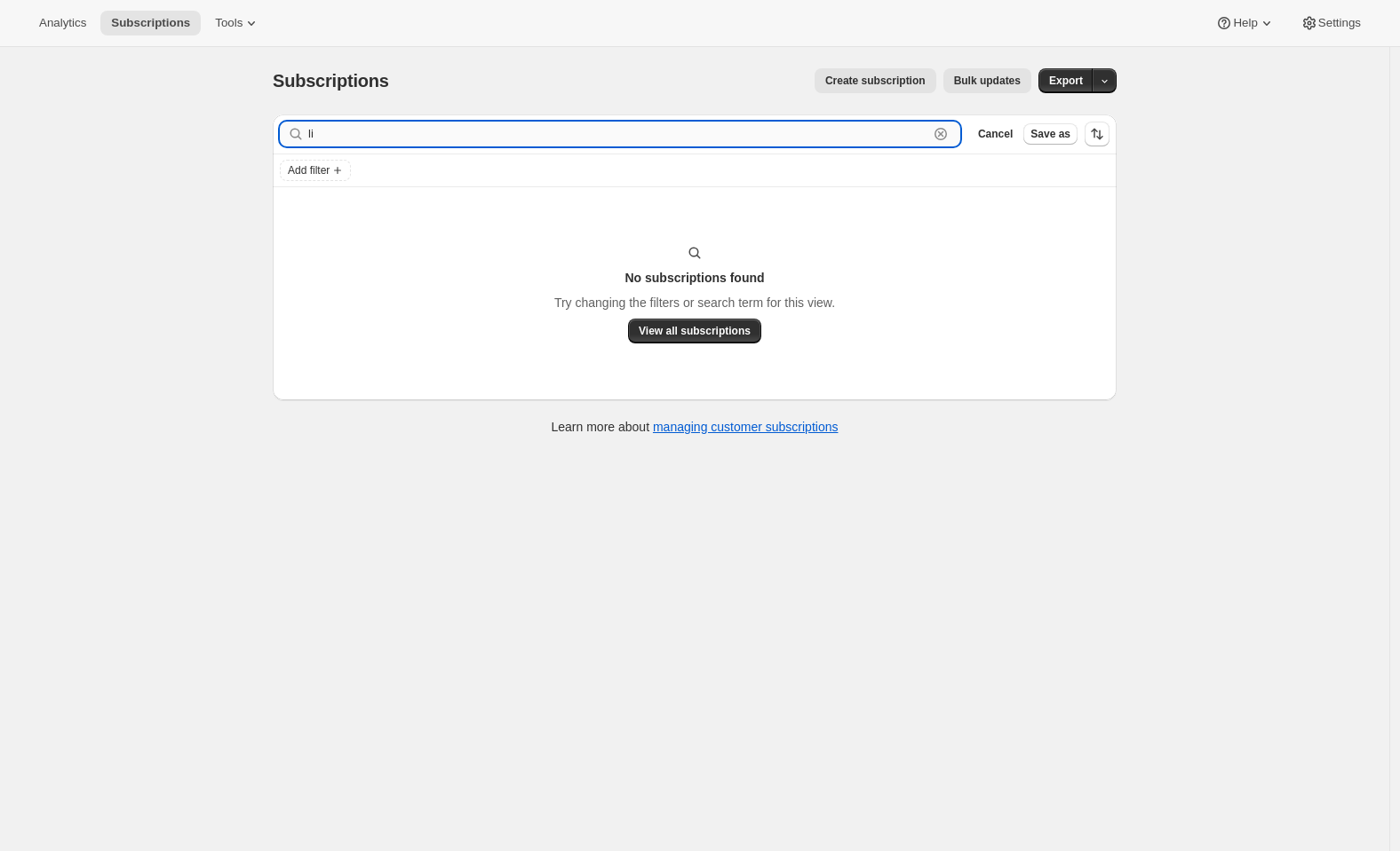
type input "l"
type input "short"
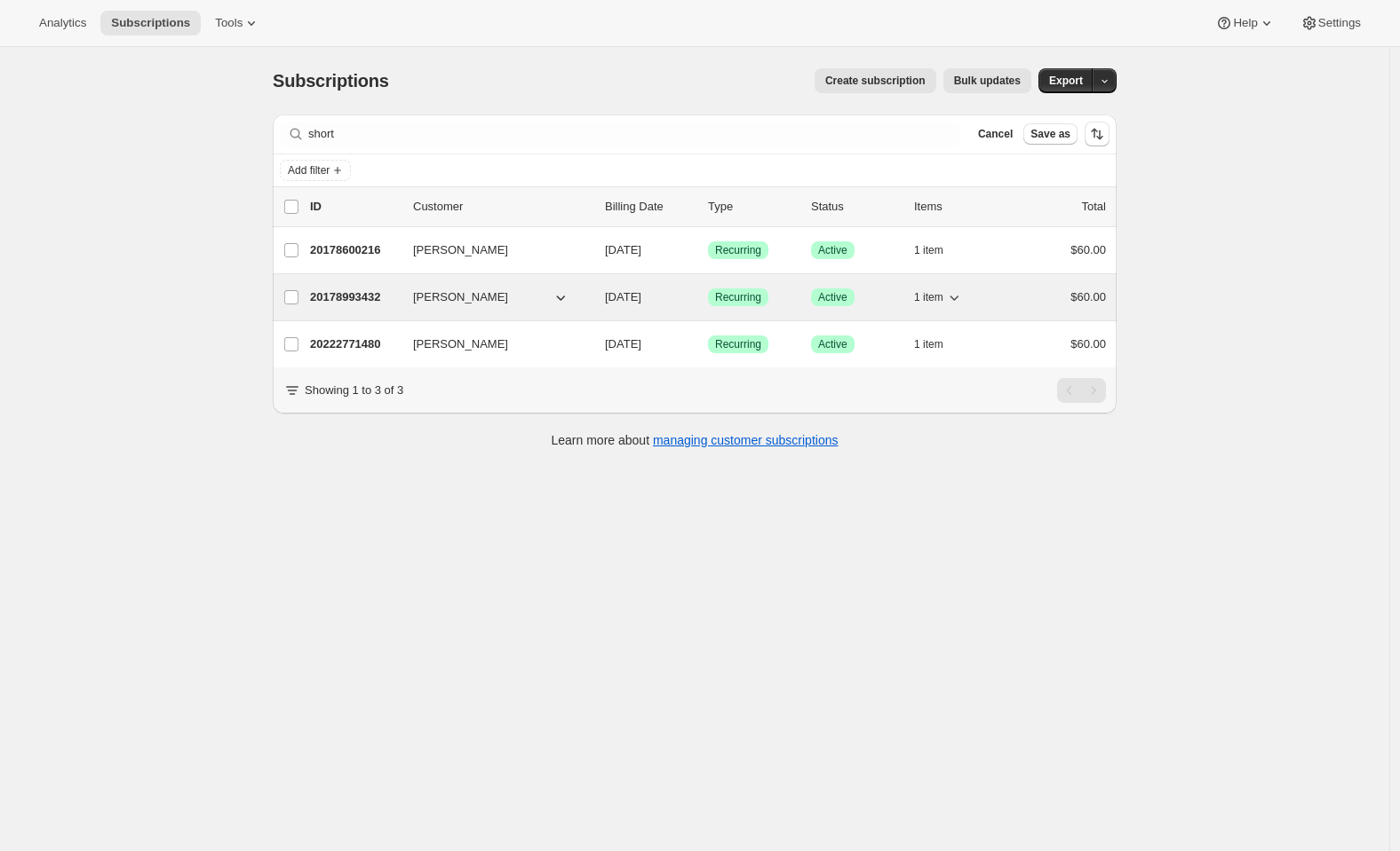
click at [350, 301] on p "20178993432" at bounding box center [354, 298] width 89 height 18
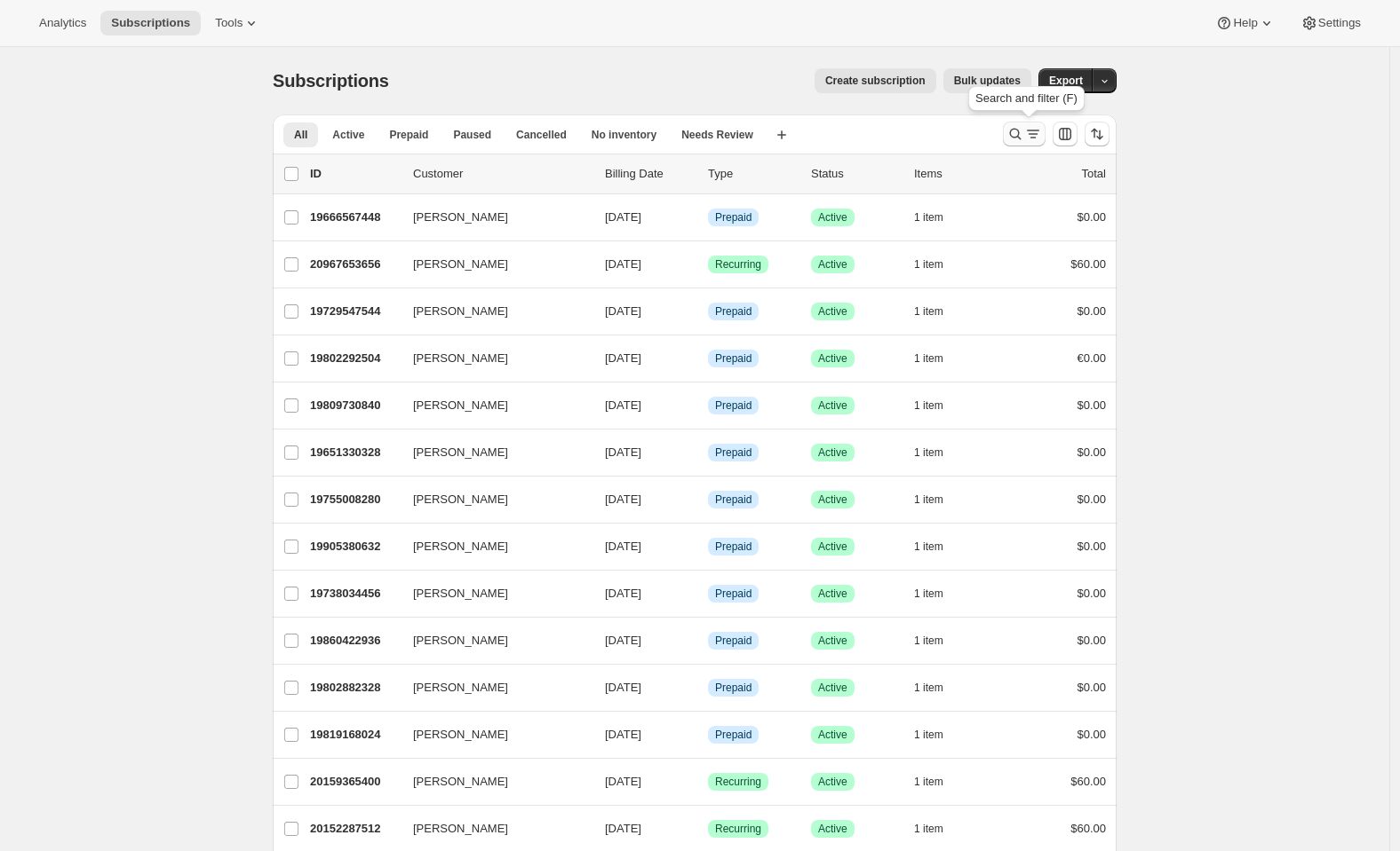
click at [1023, 133] on icon "Search and filter results" at bounding box center [1015, 134] width 18 height 18
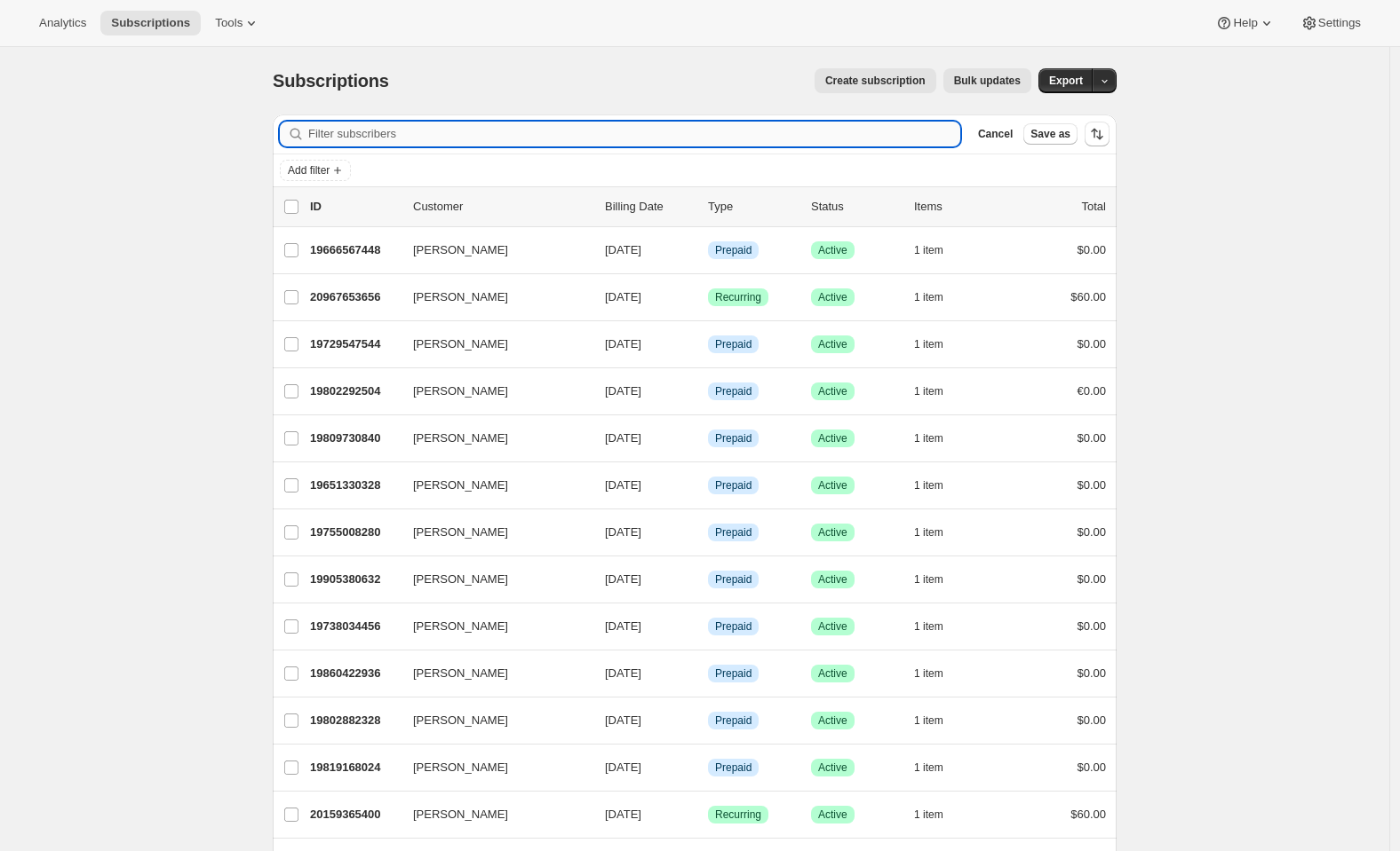
click at [717, 129] on input "Filter subscribers" at bounding box center [634, 134] width 652 height 25
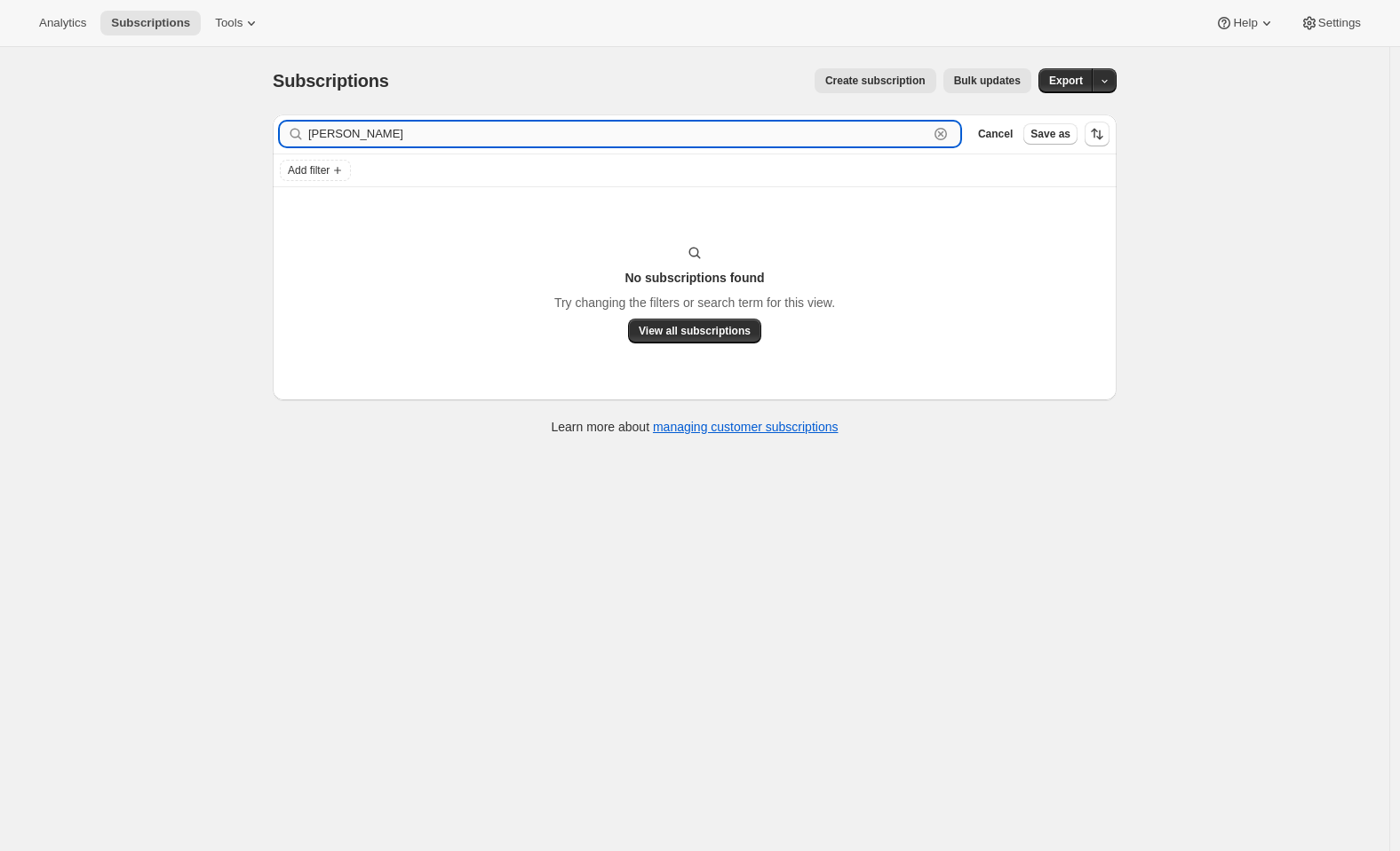
type input "greenberg"
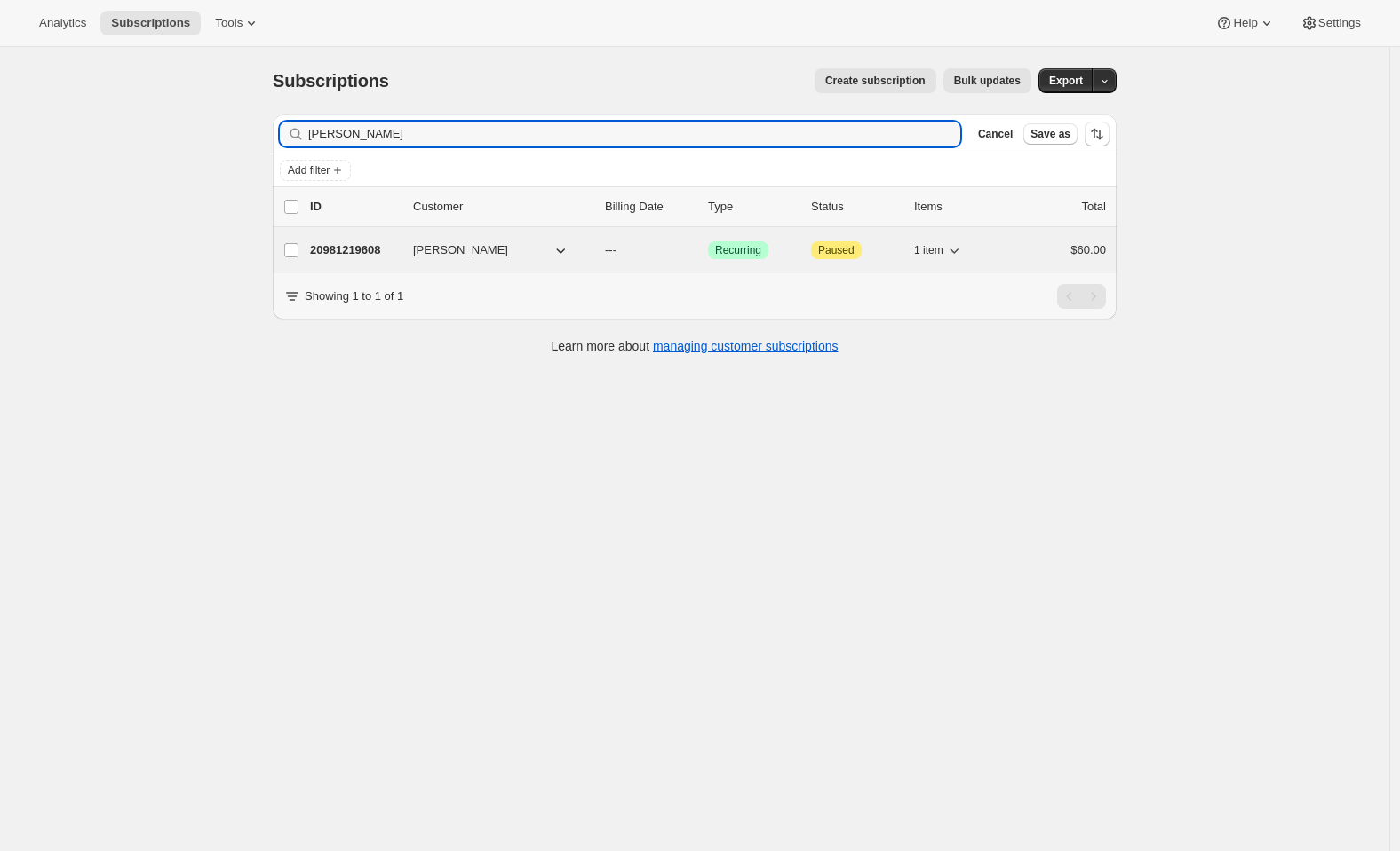
click at [432, 249] on span "ALEXANDER GREENBERG" at bounding box center [460, 250] width 95 height 18
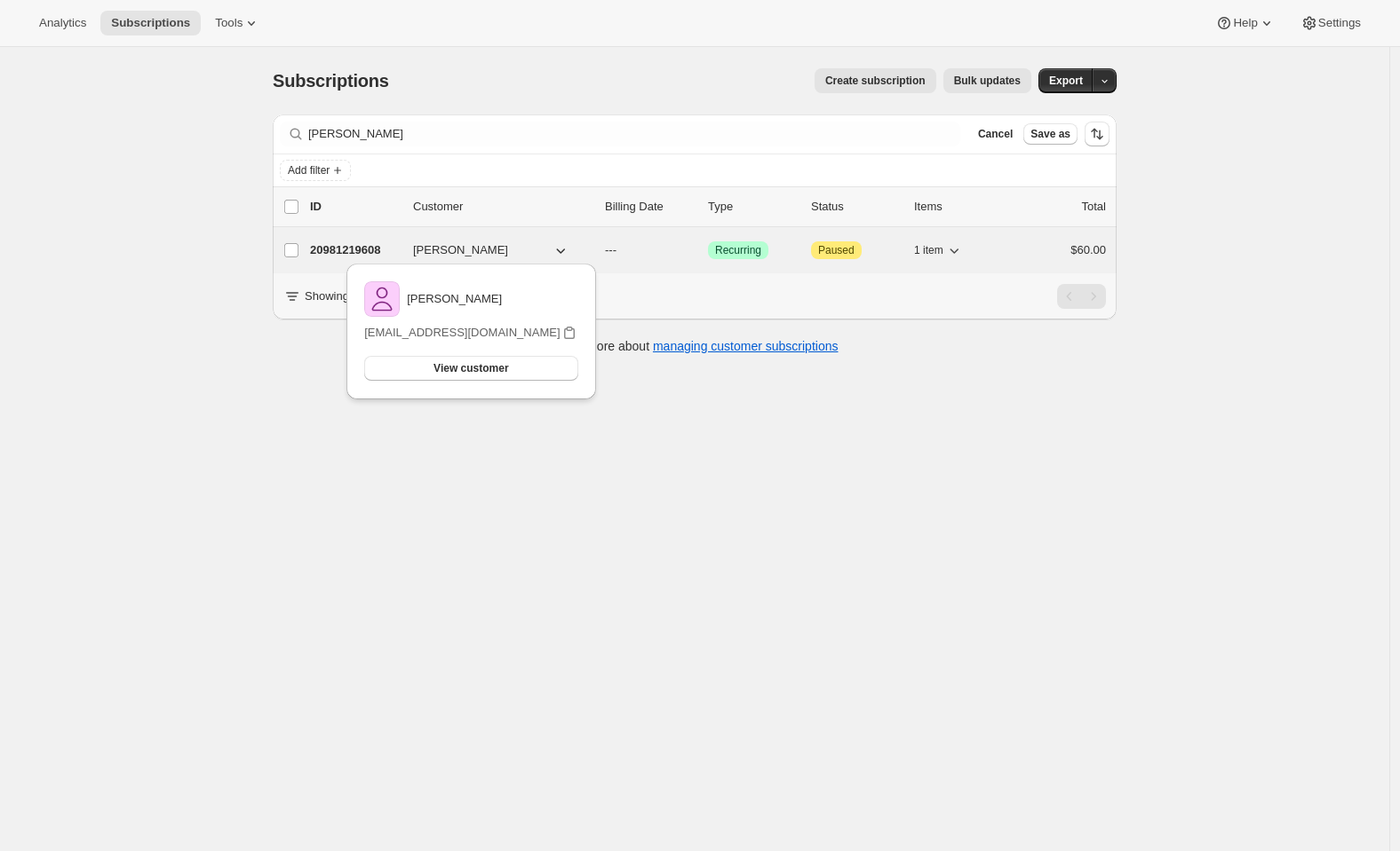
click at [371, 247] on p "20981219608" at bounding box center [354, 250] width 89 height 18
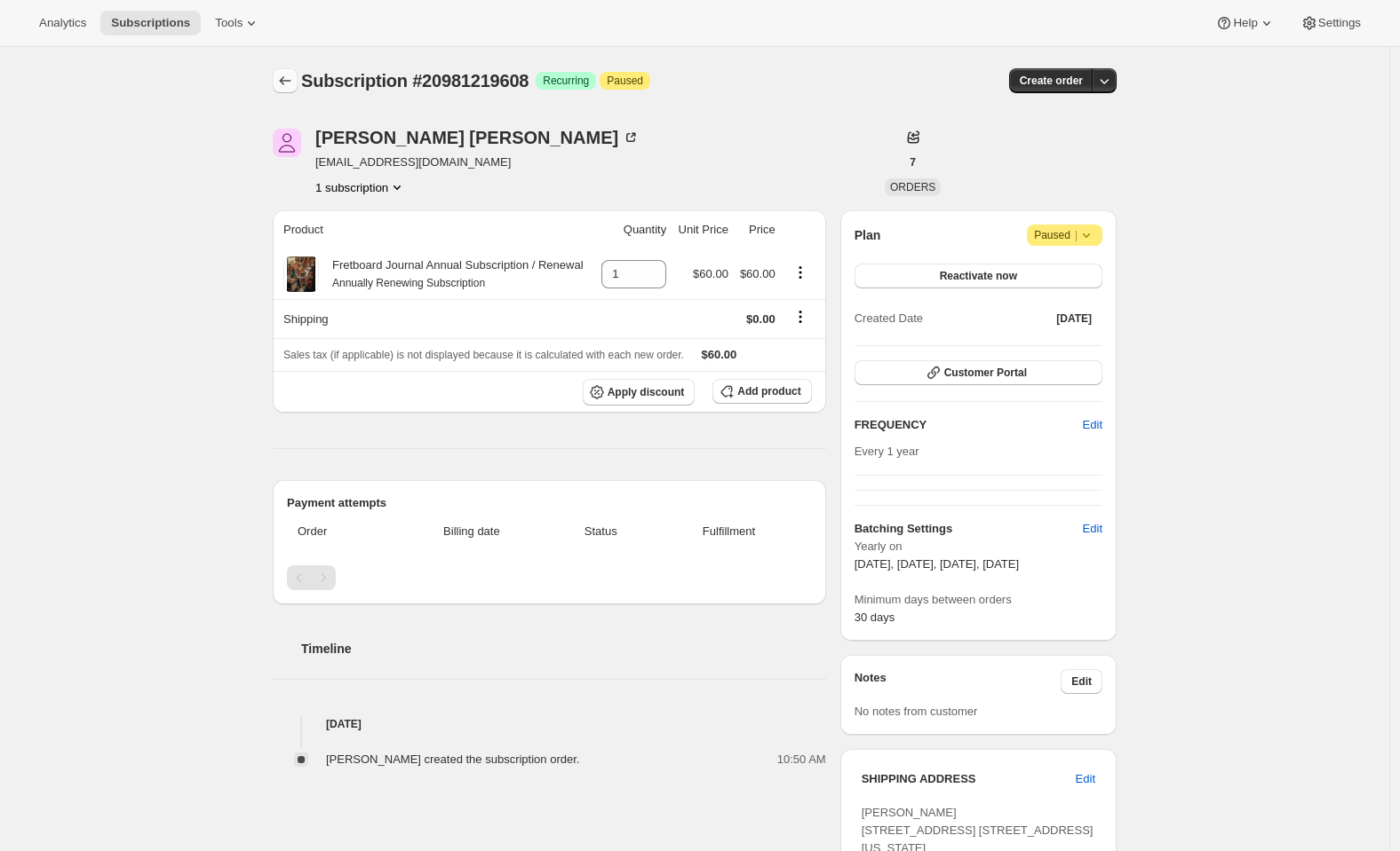
click at [292, 79] on icon "Subscriptions" at bounding box center [285, 81] width 18 height 18
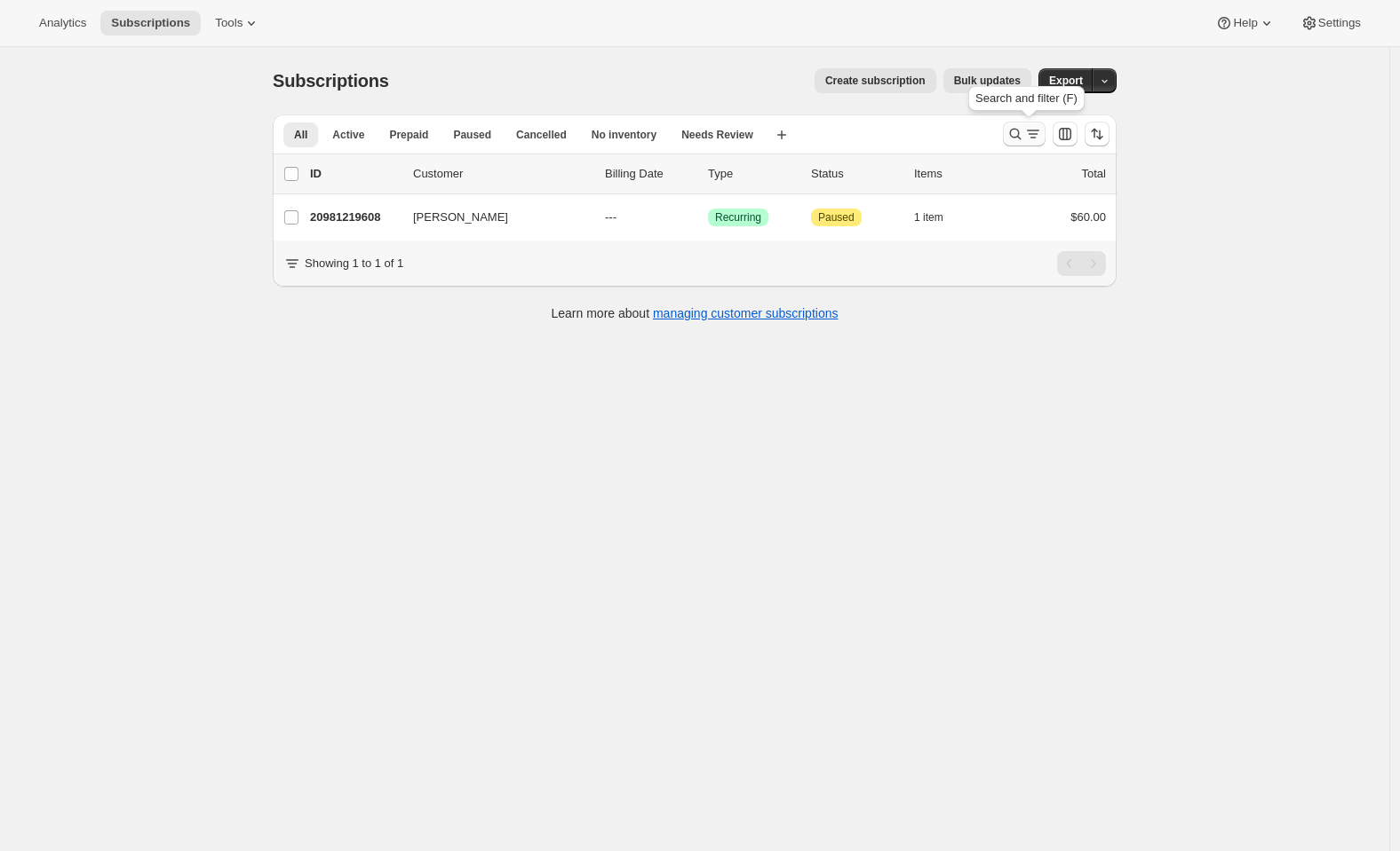
click at [1042, 131] on icon "Search and filter results" at bounding box center [1032, 134] width 18 height 18
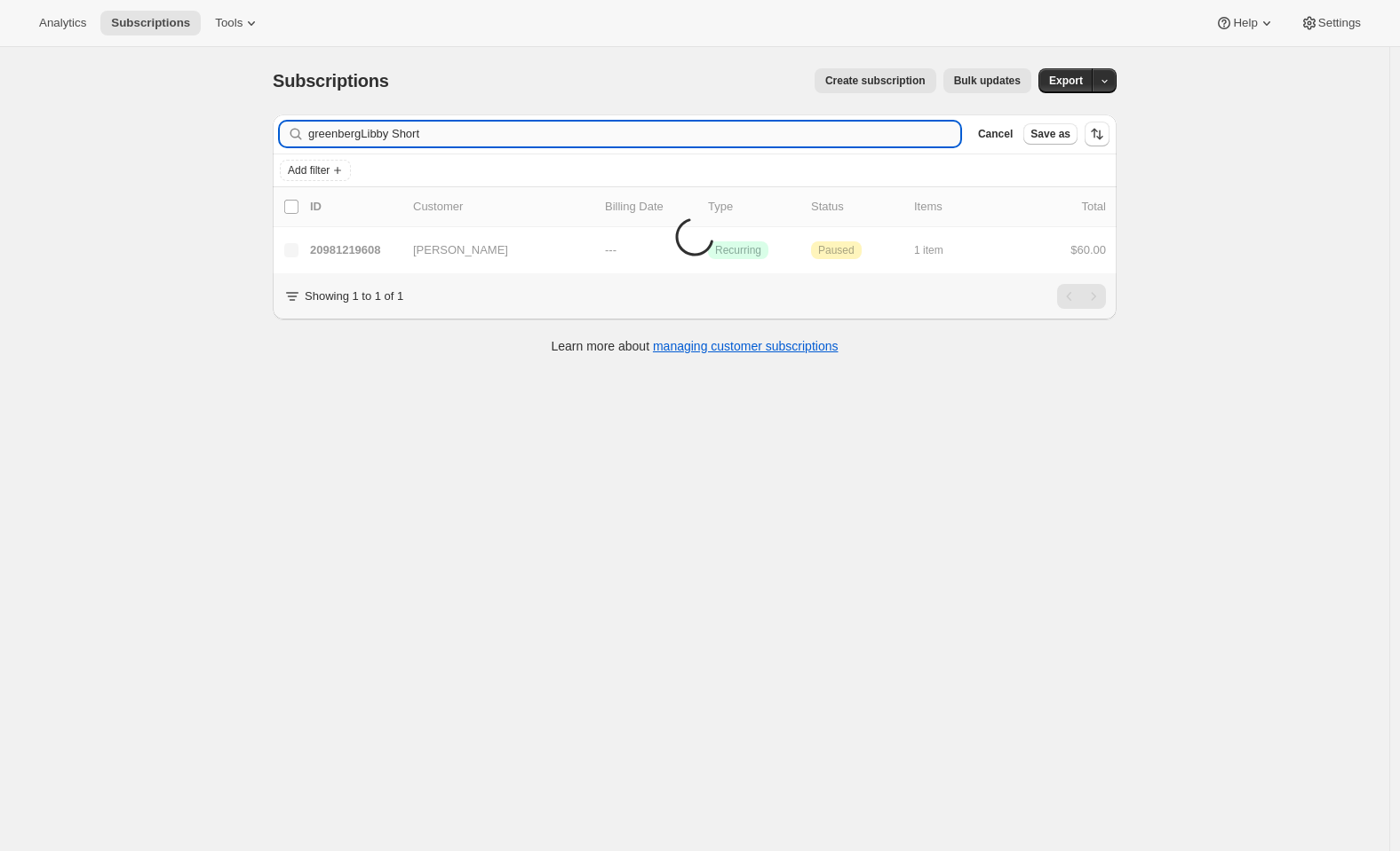
click at [547, 143] on input "greenbergLibby Short" at bounding box center [634, 134] width 652 height 25
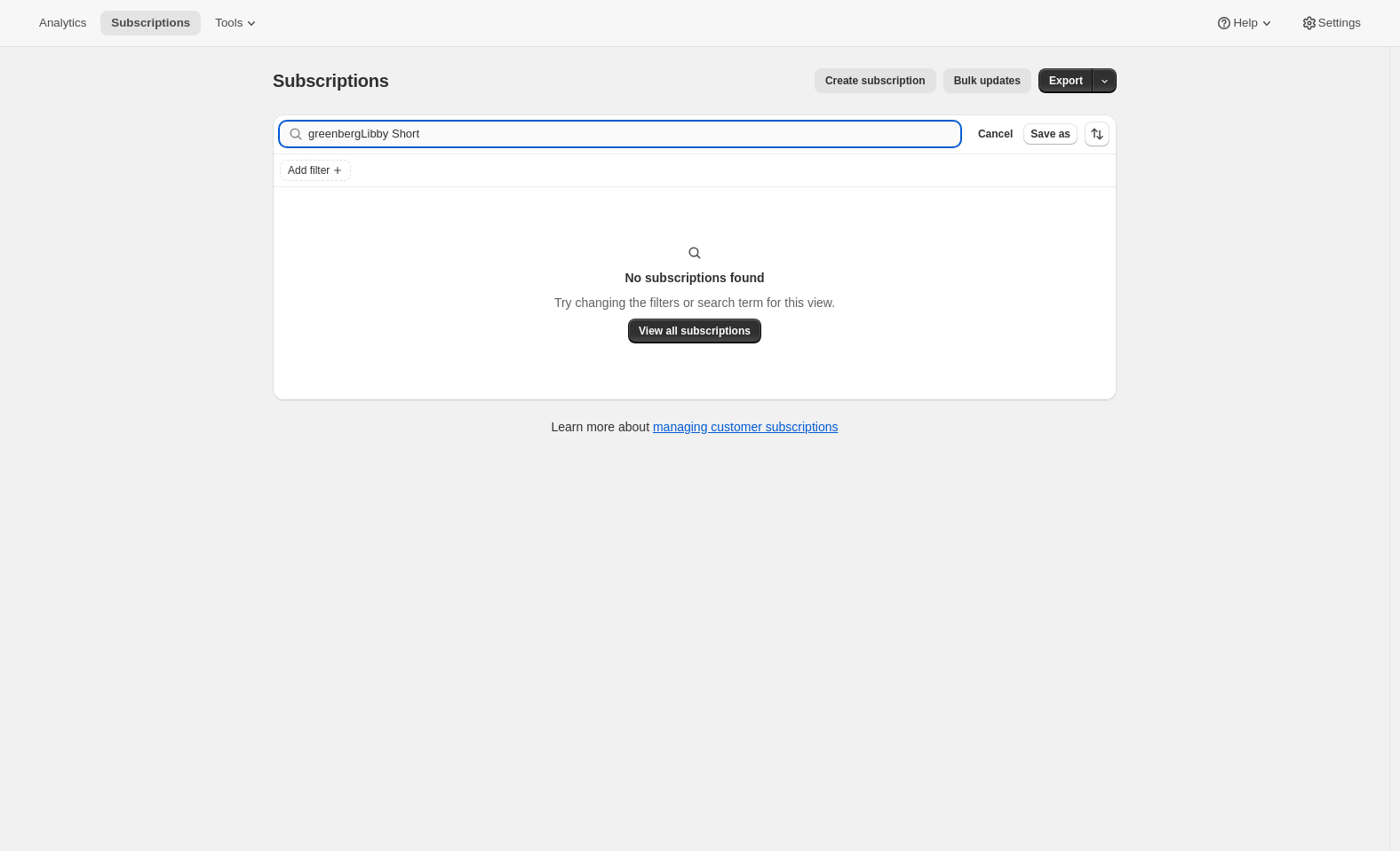
click at [547, 143] on input "greenbergLibby Short" at bounding box center [634, 134] width 652 height 25
click at [384, 131] on input "Libby" at bounding box center [618, 134] width 620 height 25
paste input "38139"
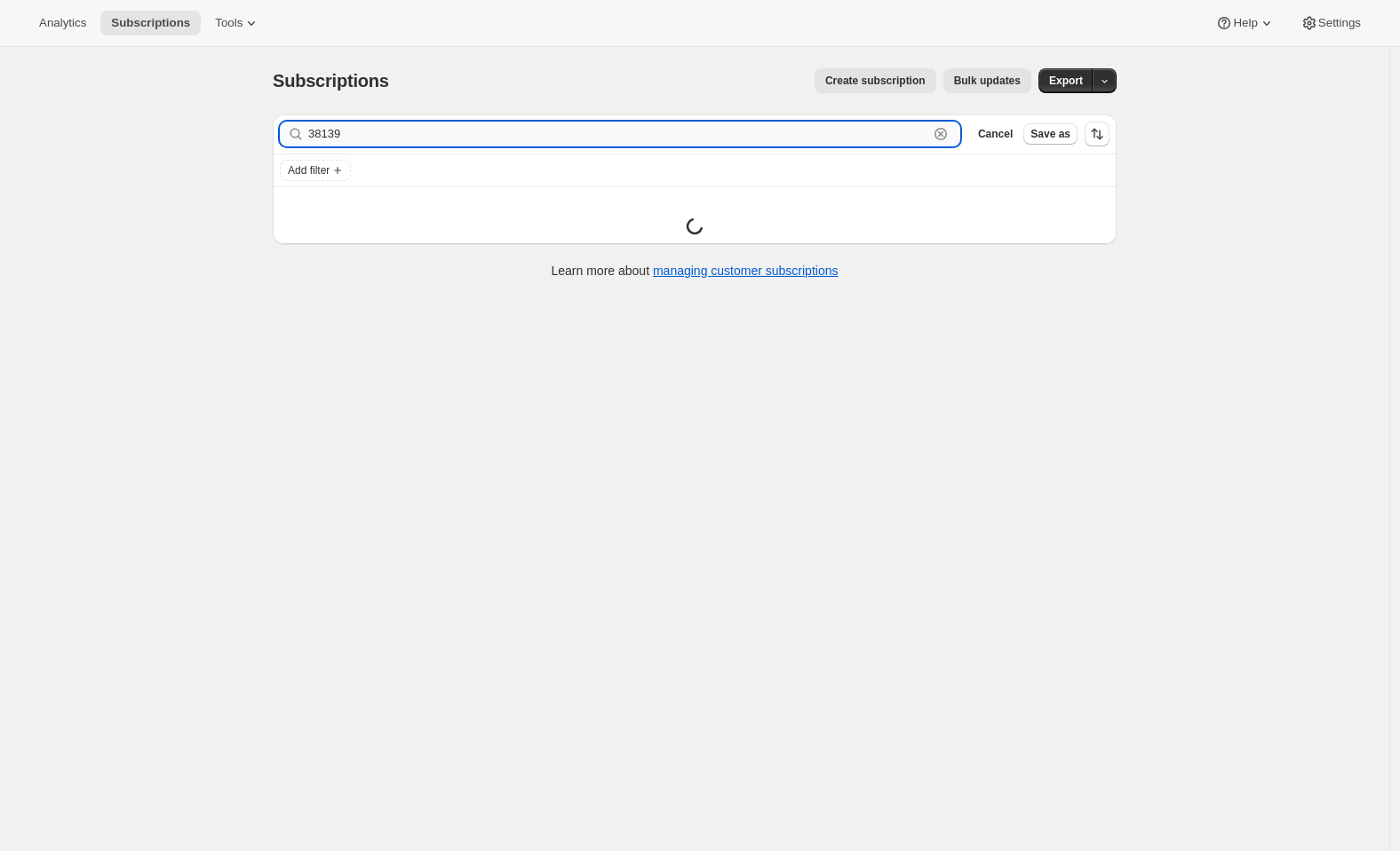
type input "38139"
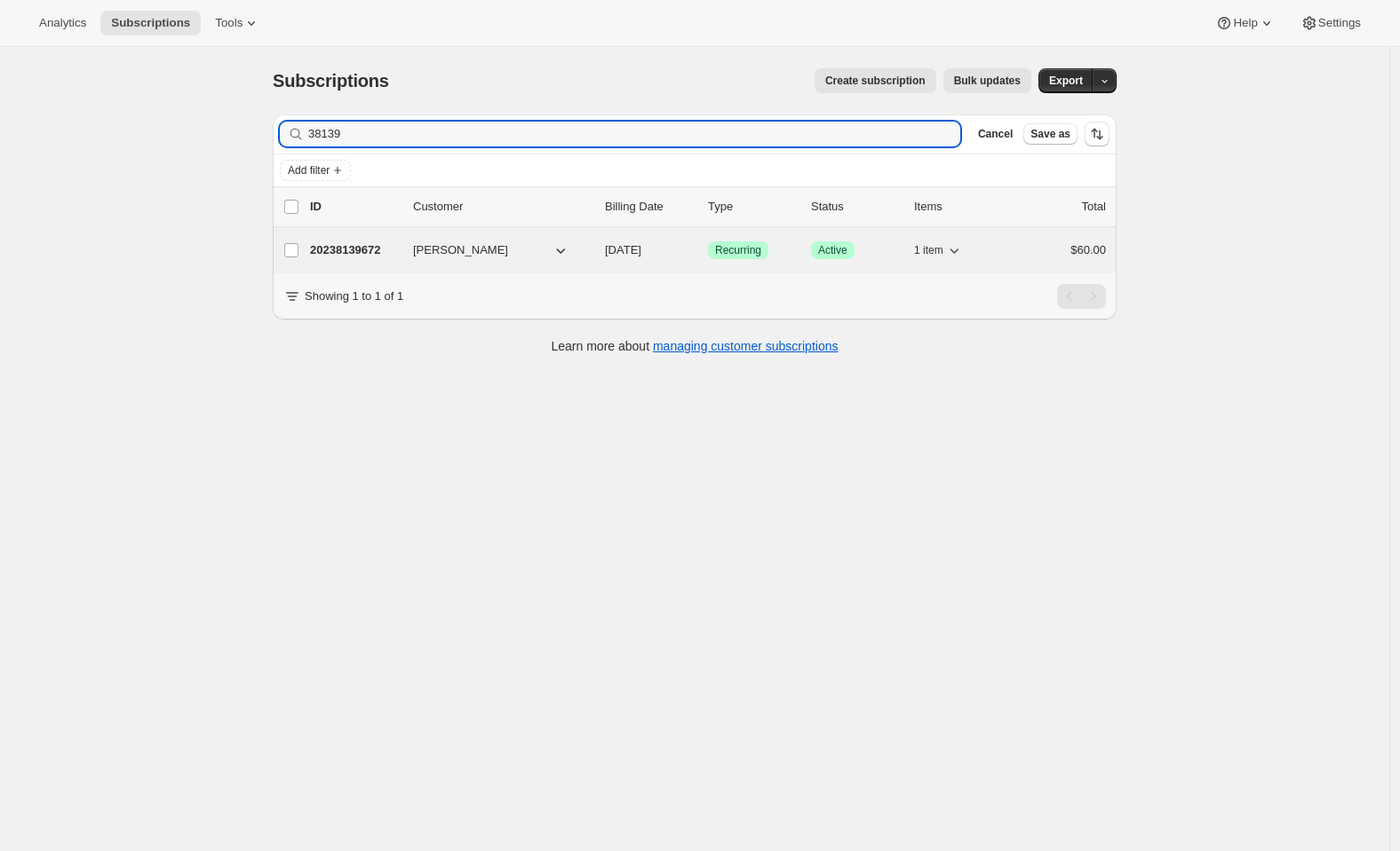
click at [366, 242] on p "20238139672" at bounding box center [354, 250] width 89 height 18
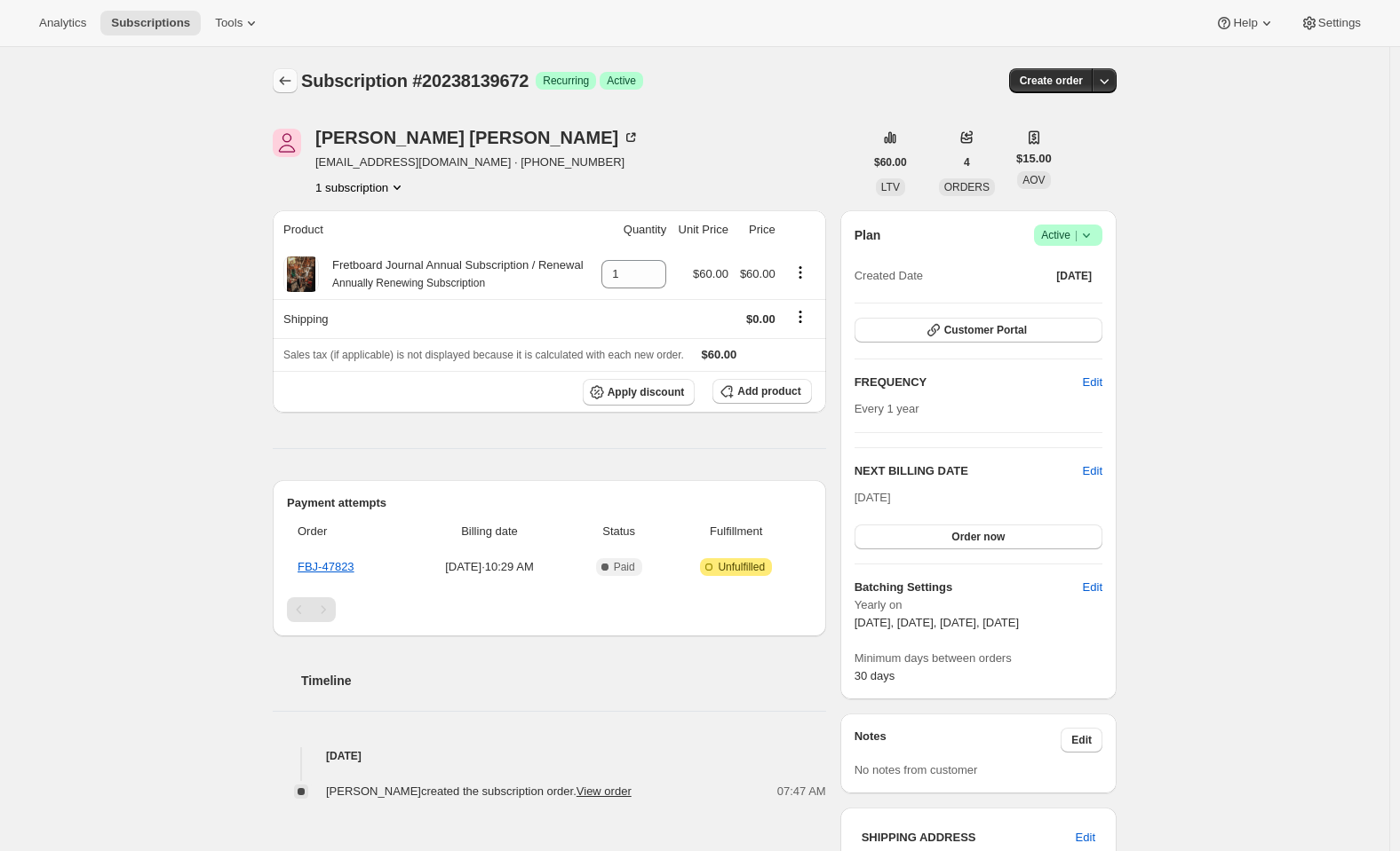
click at [294, 84] on icon "Subscriptions" at bounding box center [285, 81] width 18 height 18
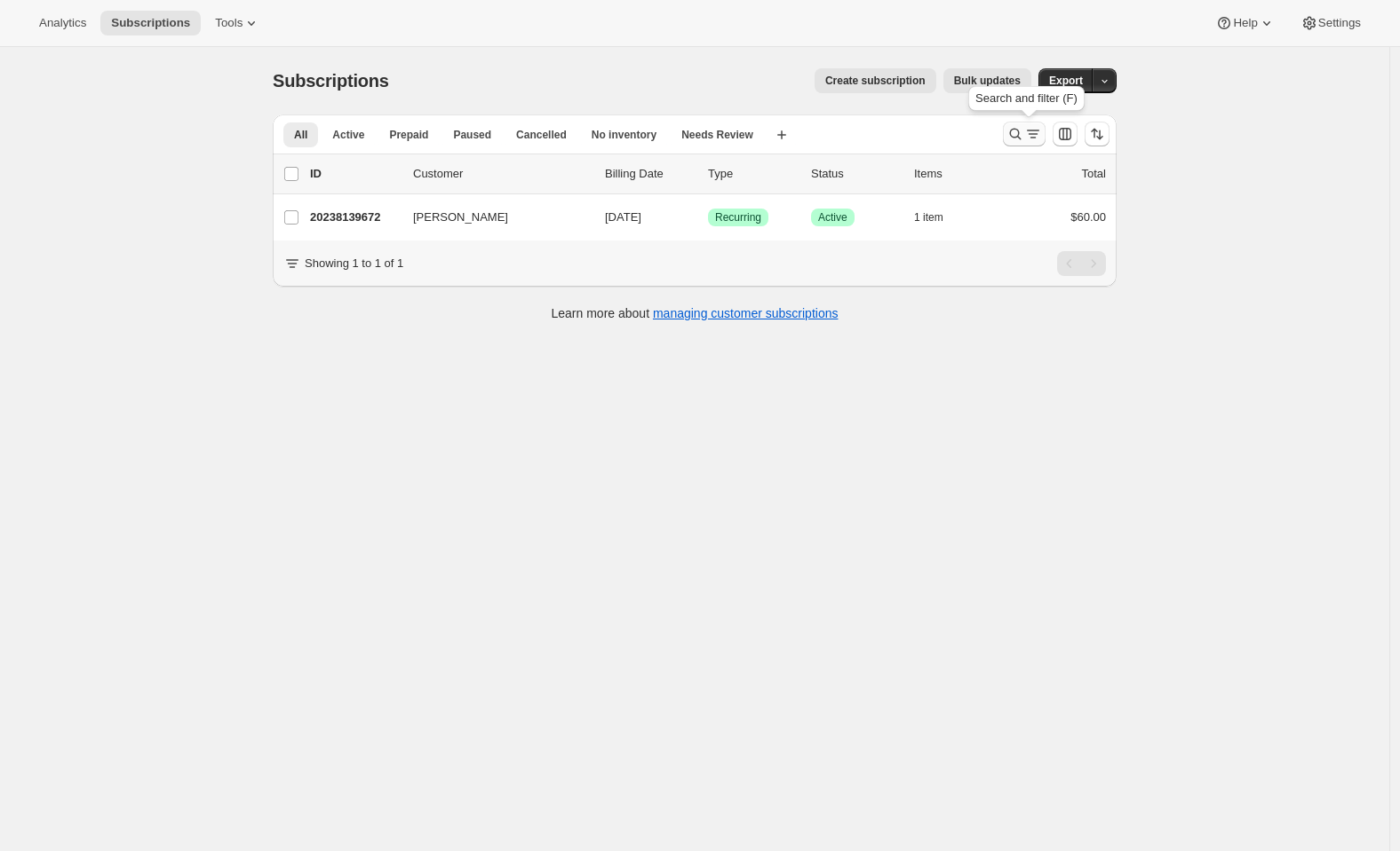
click at [1020, 137] on icon "Search and filter results" at bounding box center [1015, 134] width 18 height 18
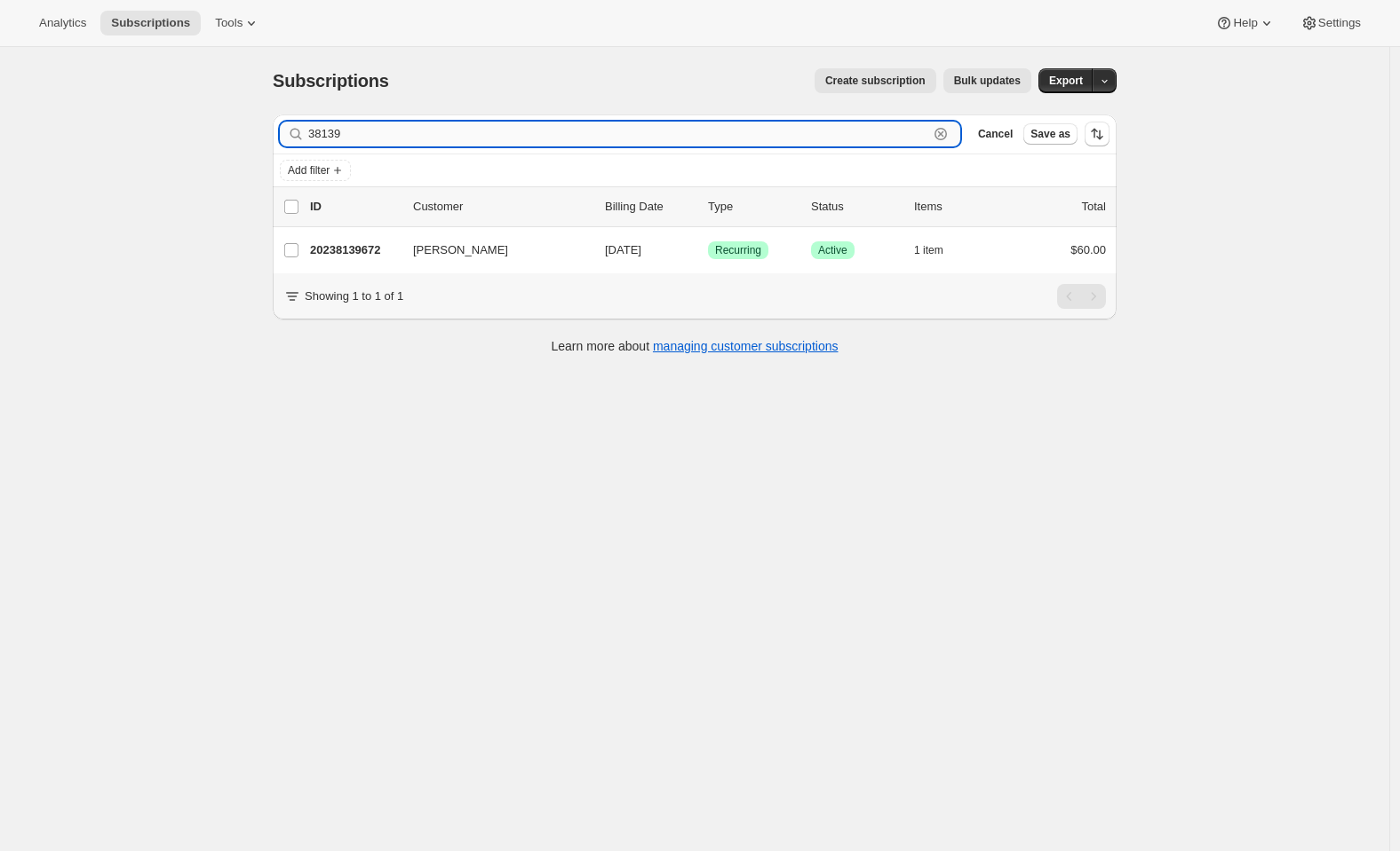
click at [709, 138] on input "38139" at bounding box center [618, 134] width 620 height 25
paste input "lshort1950@gmail.com"
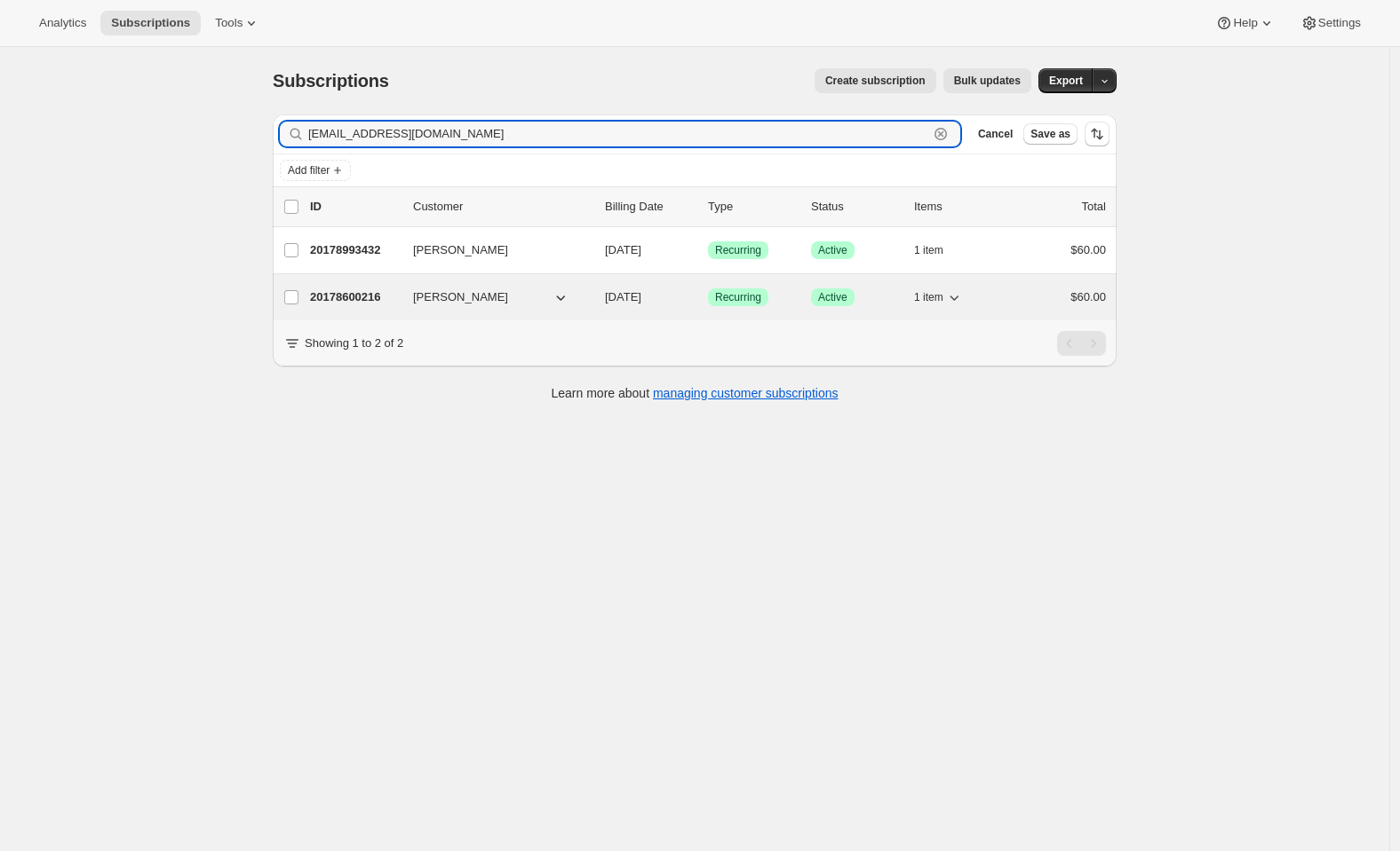
type input "lshort1950@gmail.com"
click at [378, 296] on p "20178600216" at bounding box center [354, 298] width 89 height 18
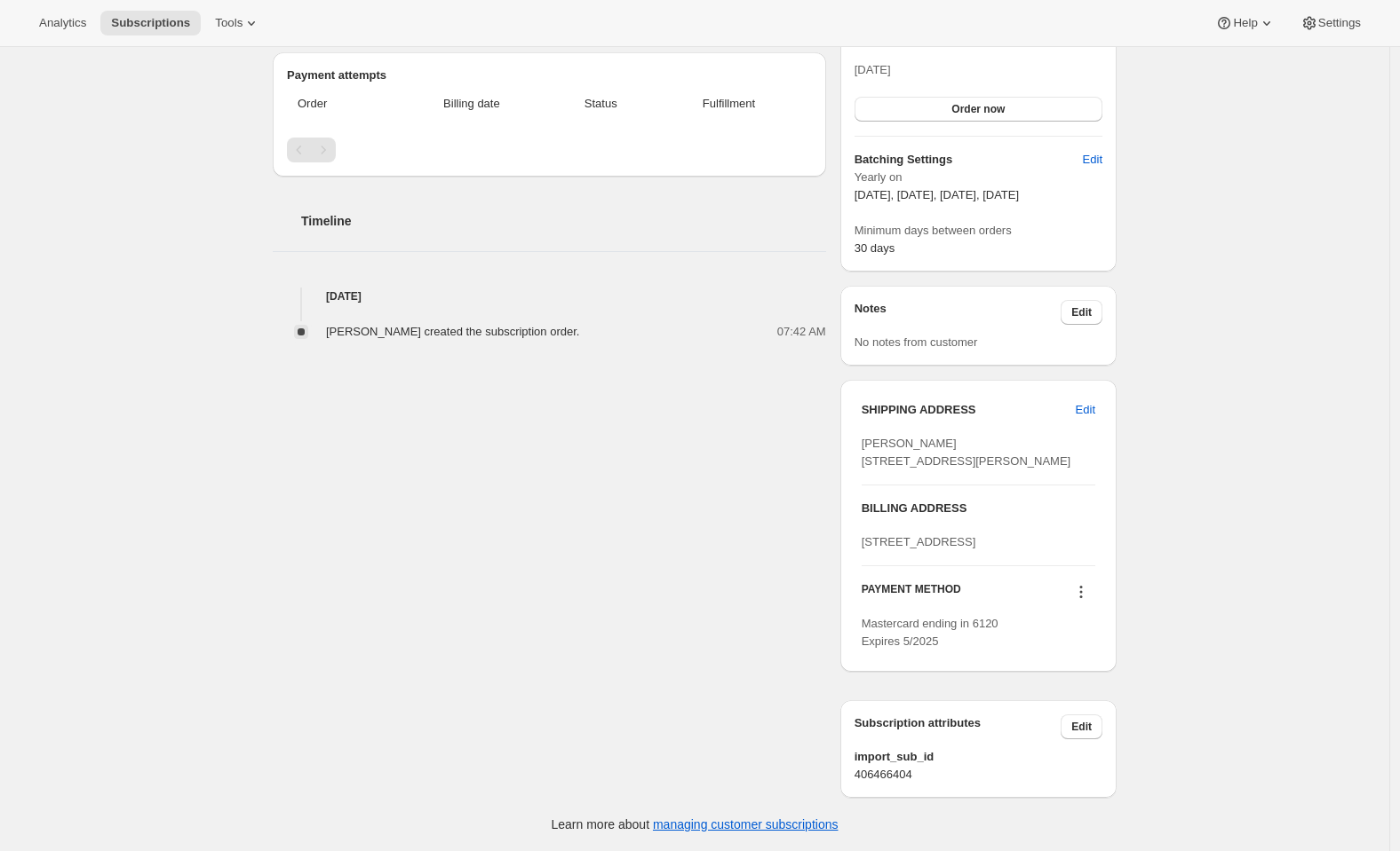
scroll to position [498, 0]
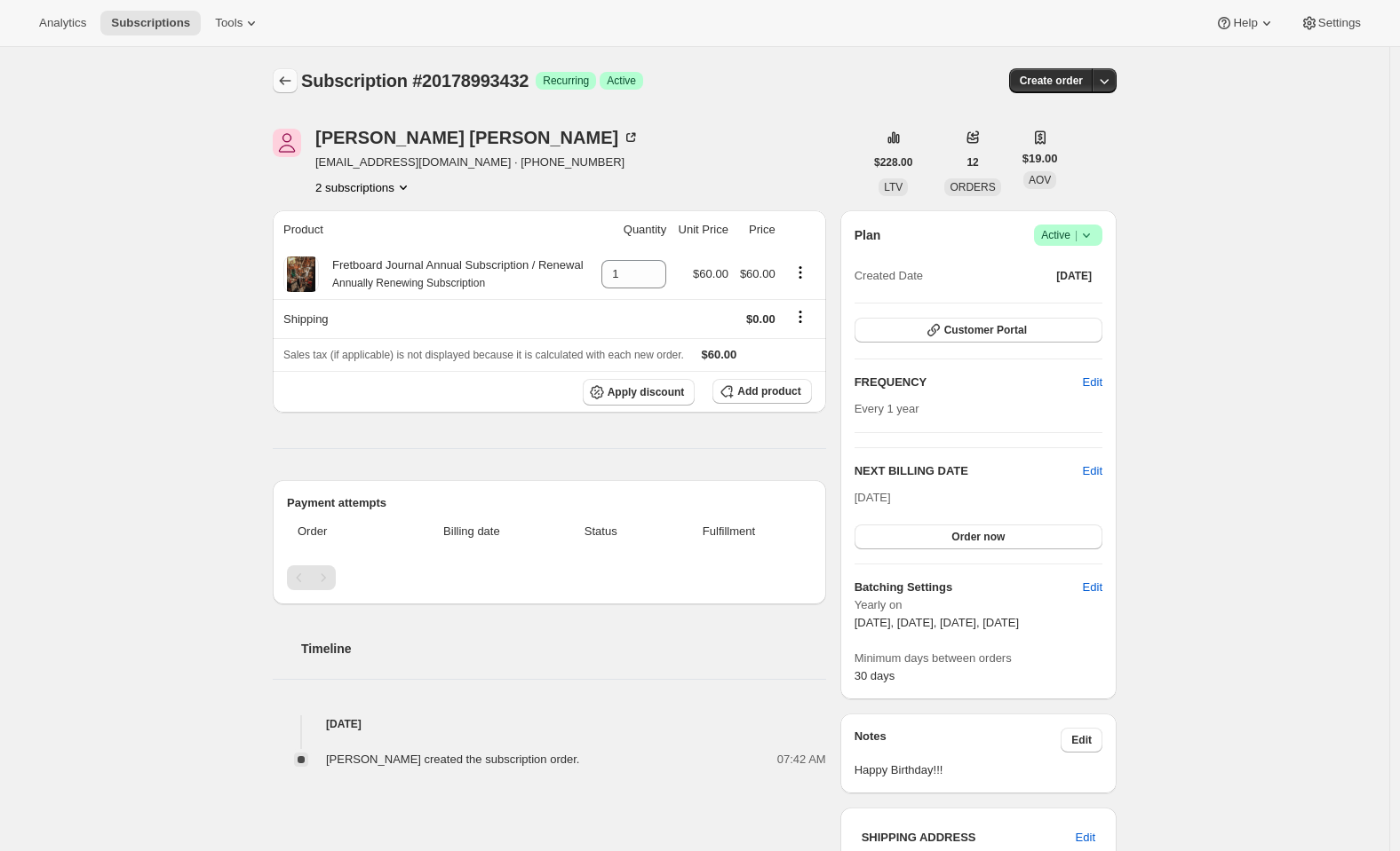
click at [287, 86] on icon "Subscriptions" at bounding box center [285, 81] width 18 height 18
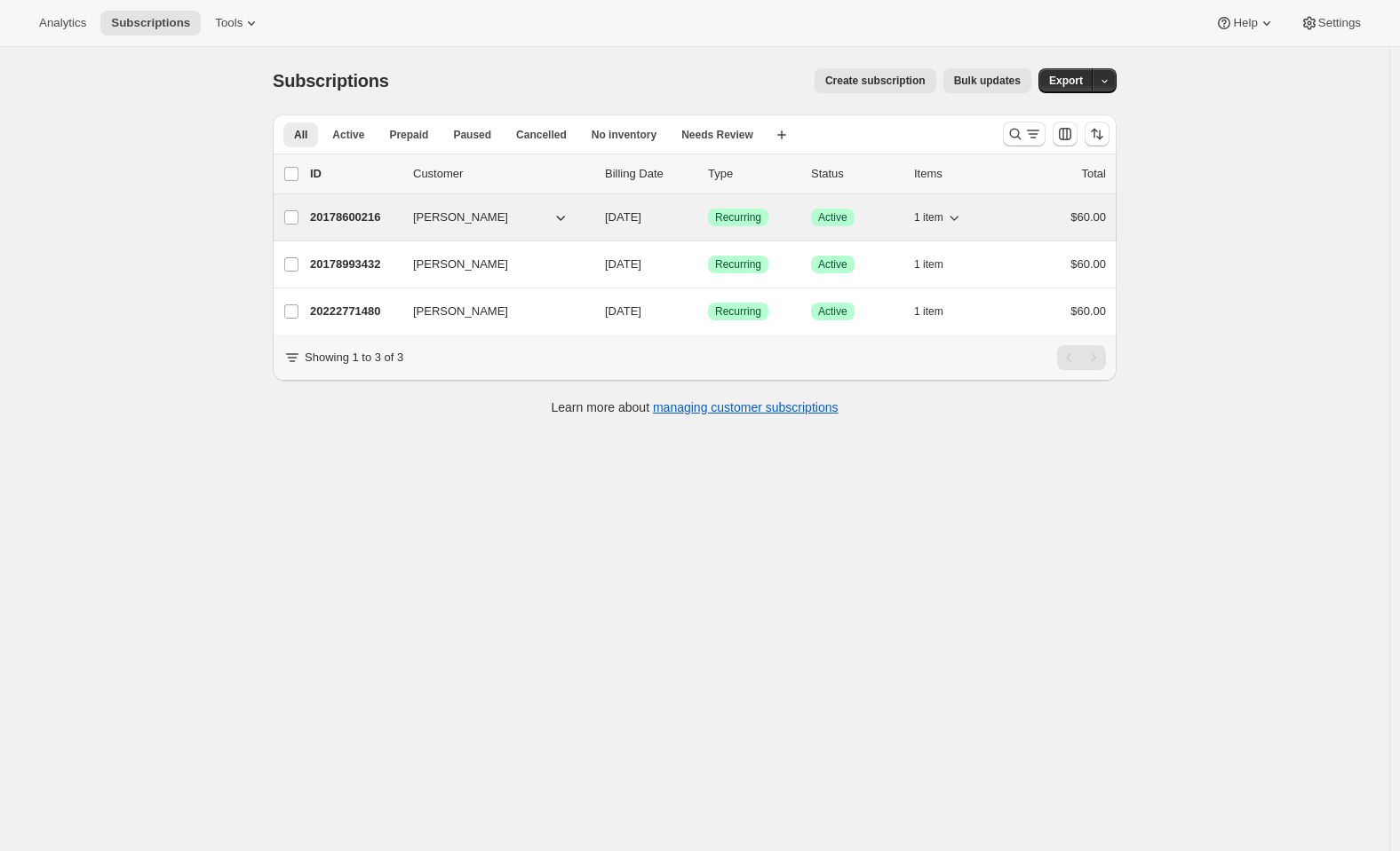
click at [358, 211] on p "20178600216" at bounding box center [354, 217] width 89 height 18
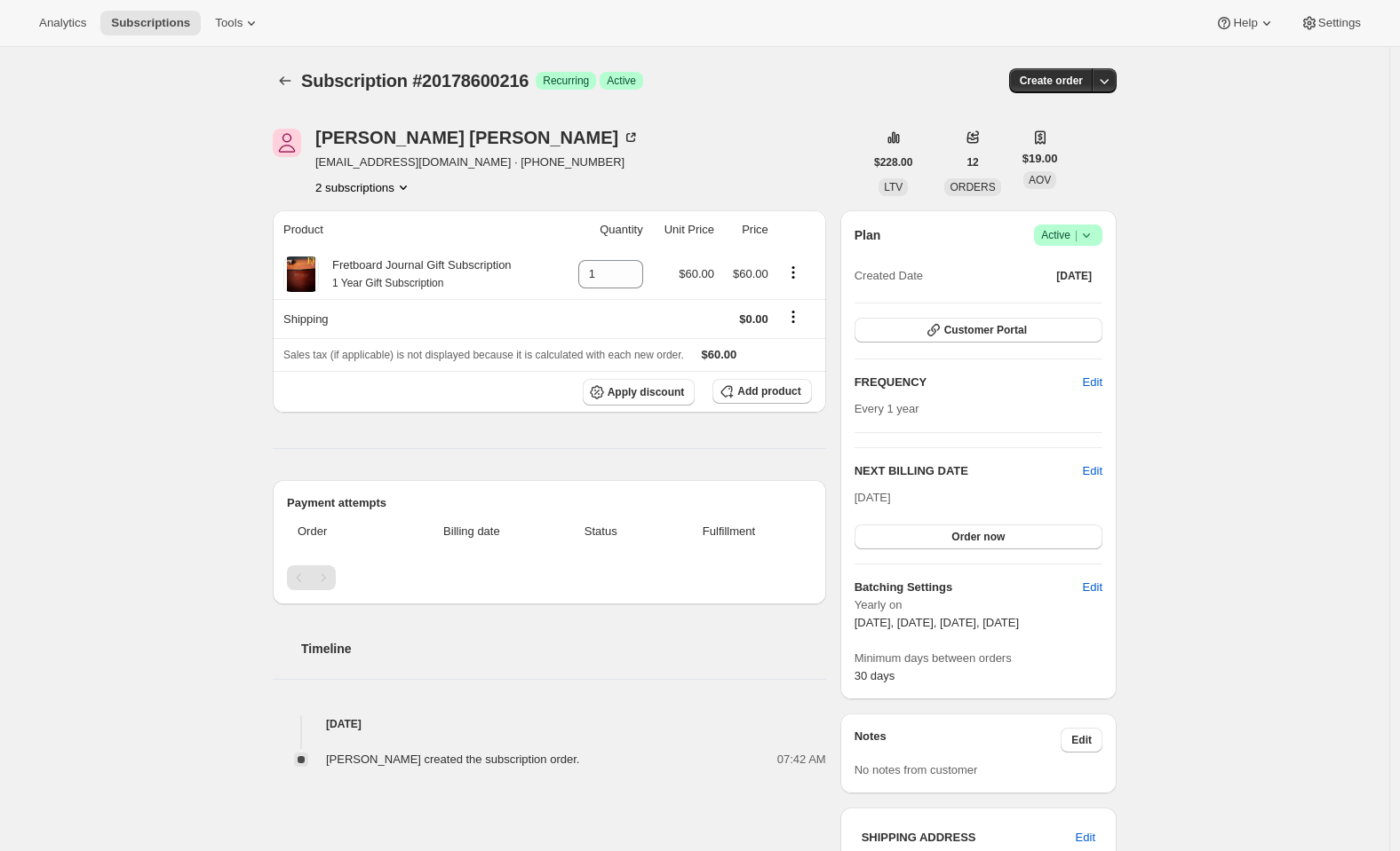
click at [1084, 232] on icon at bounding box center [1086, 235] width 18 height 18
click at [1057, 302] on span "Cancel subscription" at bounding box center [1067, 301] width 100 height 14
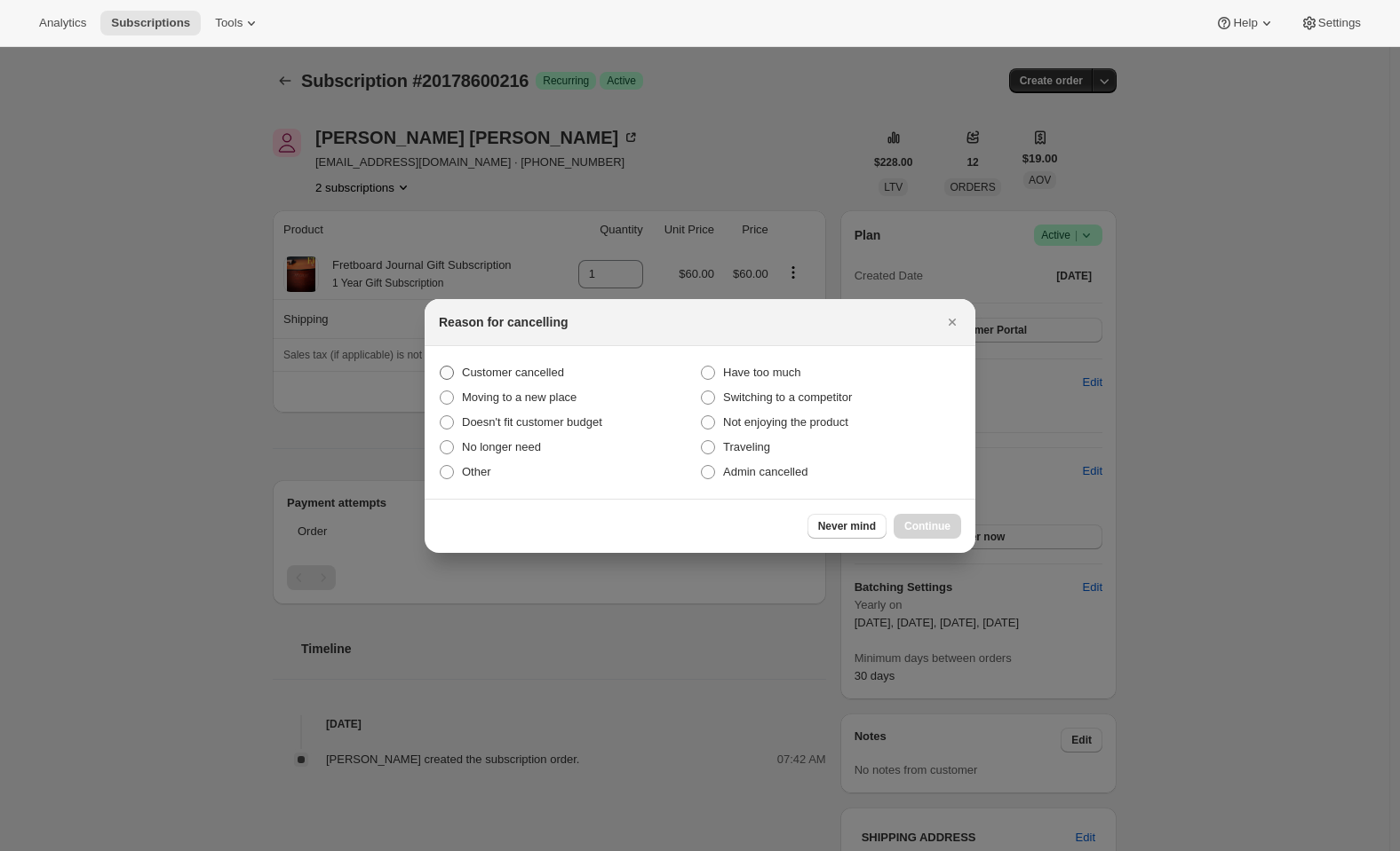
click at [516, 372] on span "Customer cancelled" at bounding box center [513, 372] width 102 height 14
click at [441, 367] on input "Customer cancelled" at bounding box center [440, 366] width 1 height 1
radio input "true"
click at [929, 519] on button "Continue" at bounding box center [926, 526] width 67 height 25
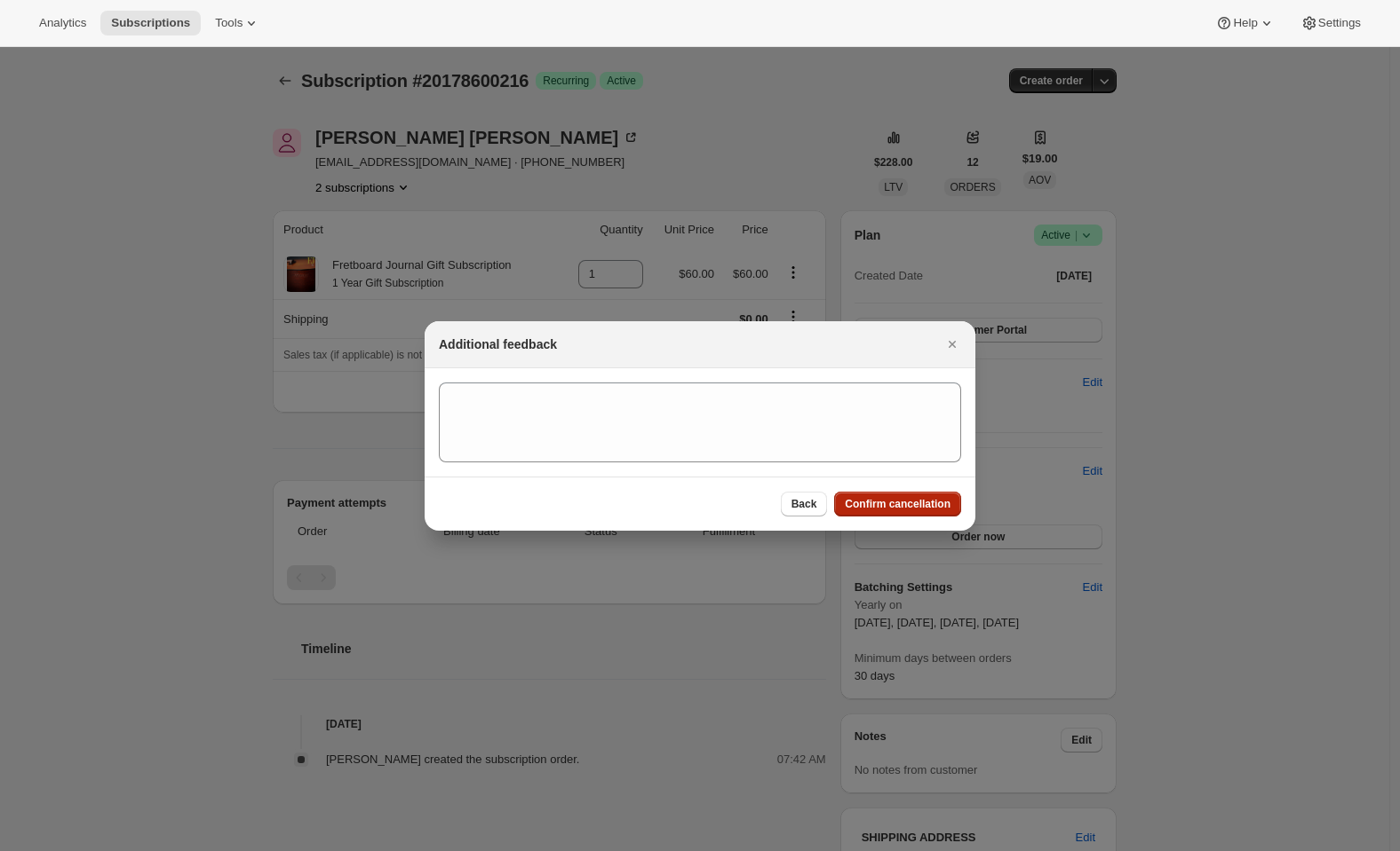
click at [901, 495] on button "Confirm cancellation" at bounding box center [897, 505] width 127 height 25
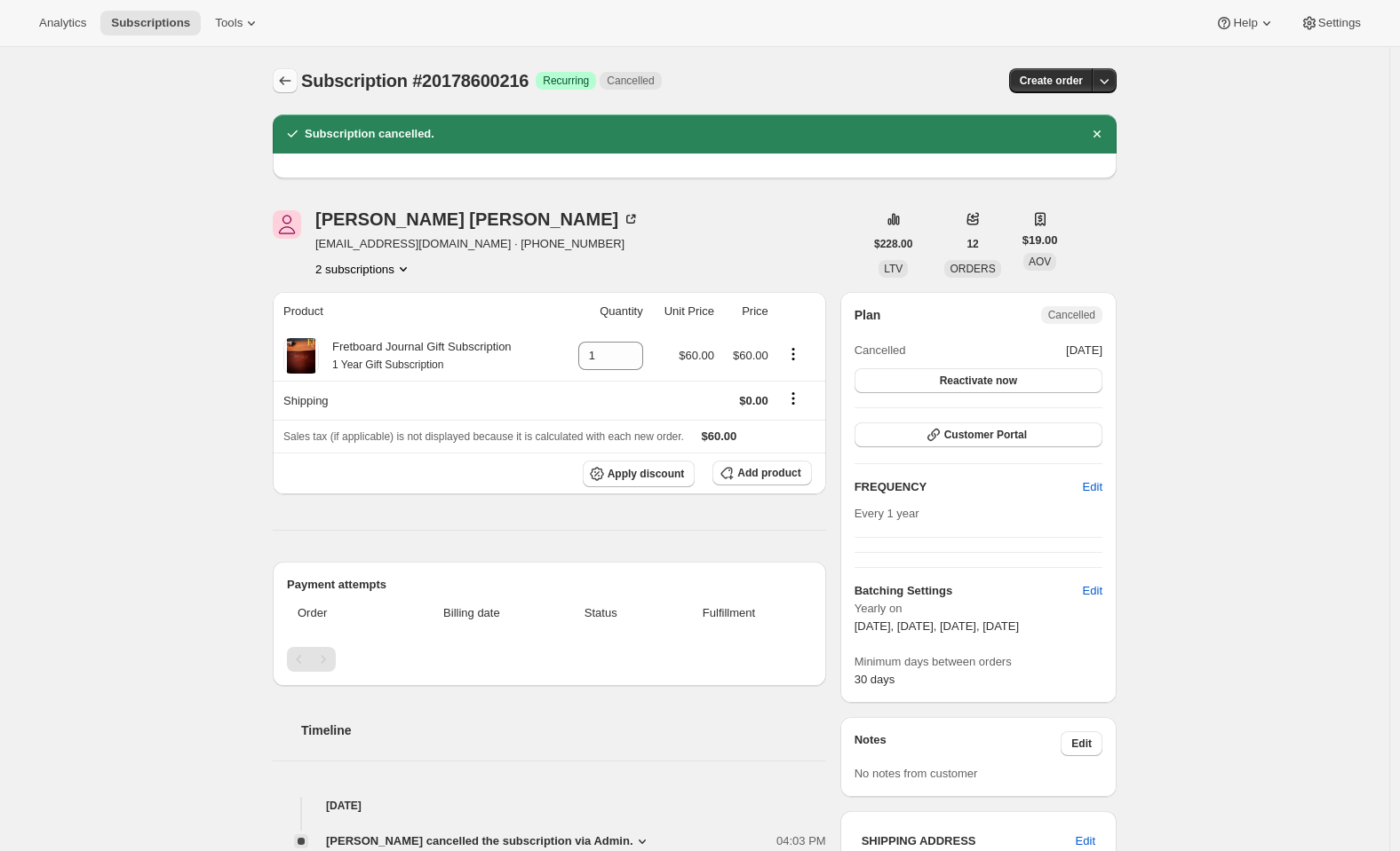
click at [285, 86] on icon "Subscriptions" at bounding box center [285, 81] width 18 height 18
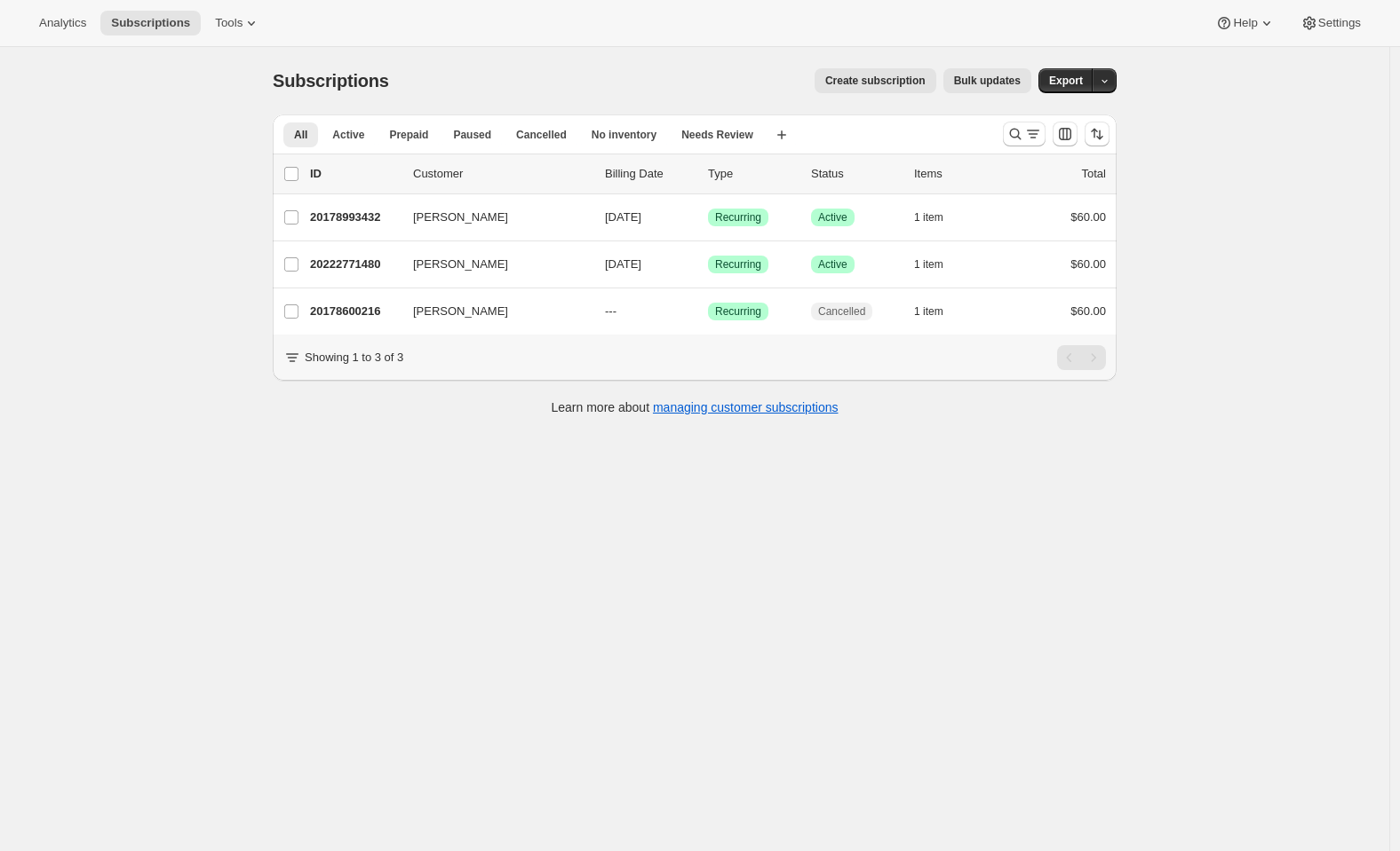
click at [1043, 121] on div at bounding box center [1056, 134] width 121 height 36
click at [1036, 129] on icon "Search and filter results" at bounding box center [1032, 134] width 18 height 18
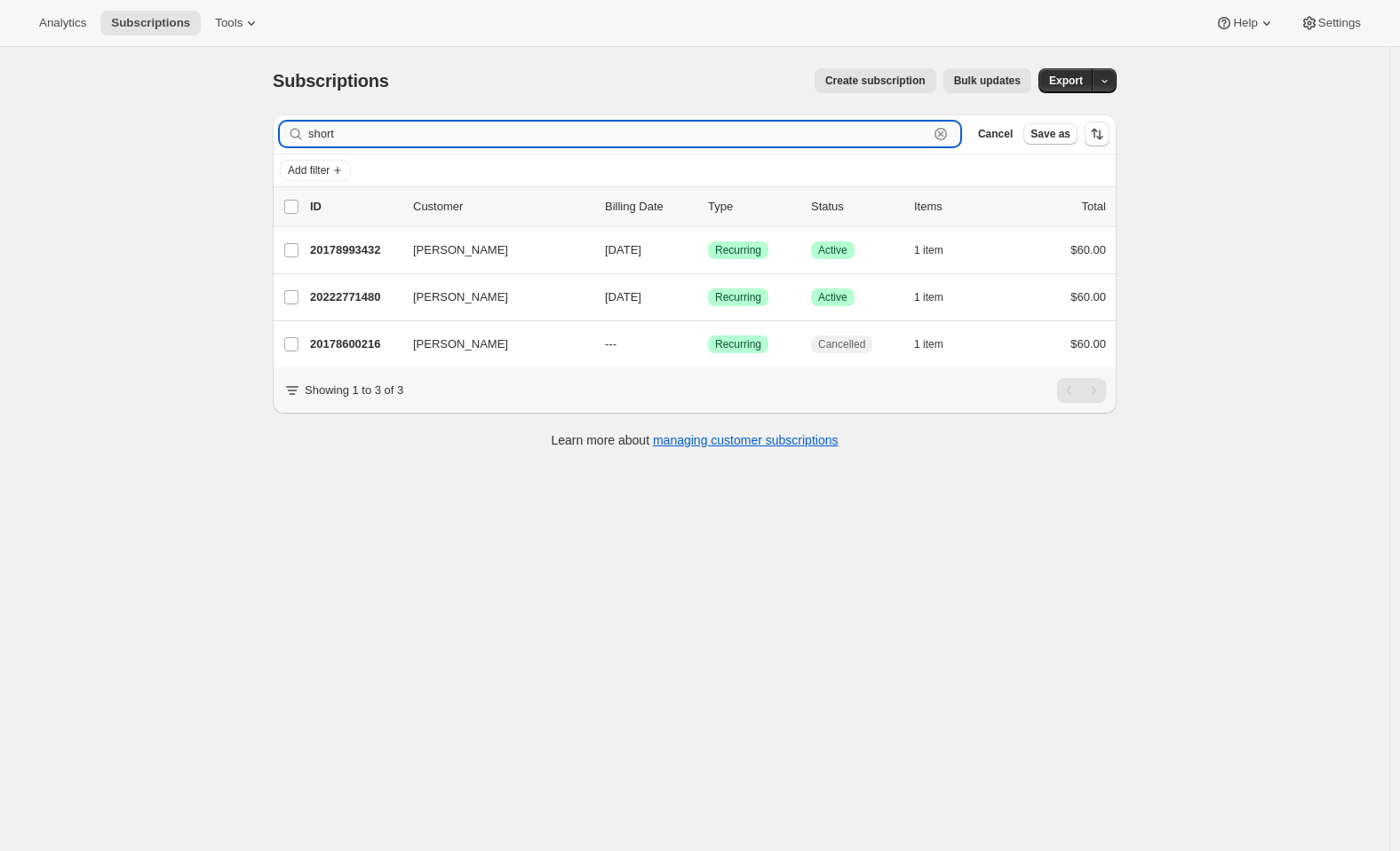
click at [338, 131] on input "short" at bounding box center [618, 134] width 620 height 25
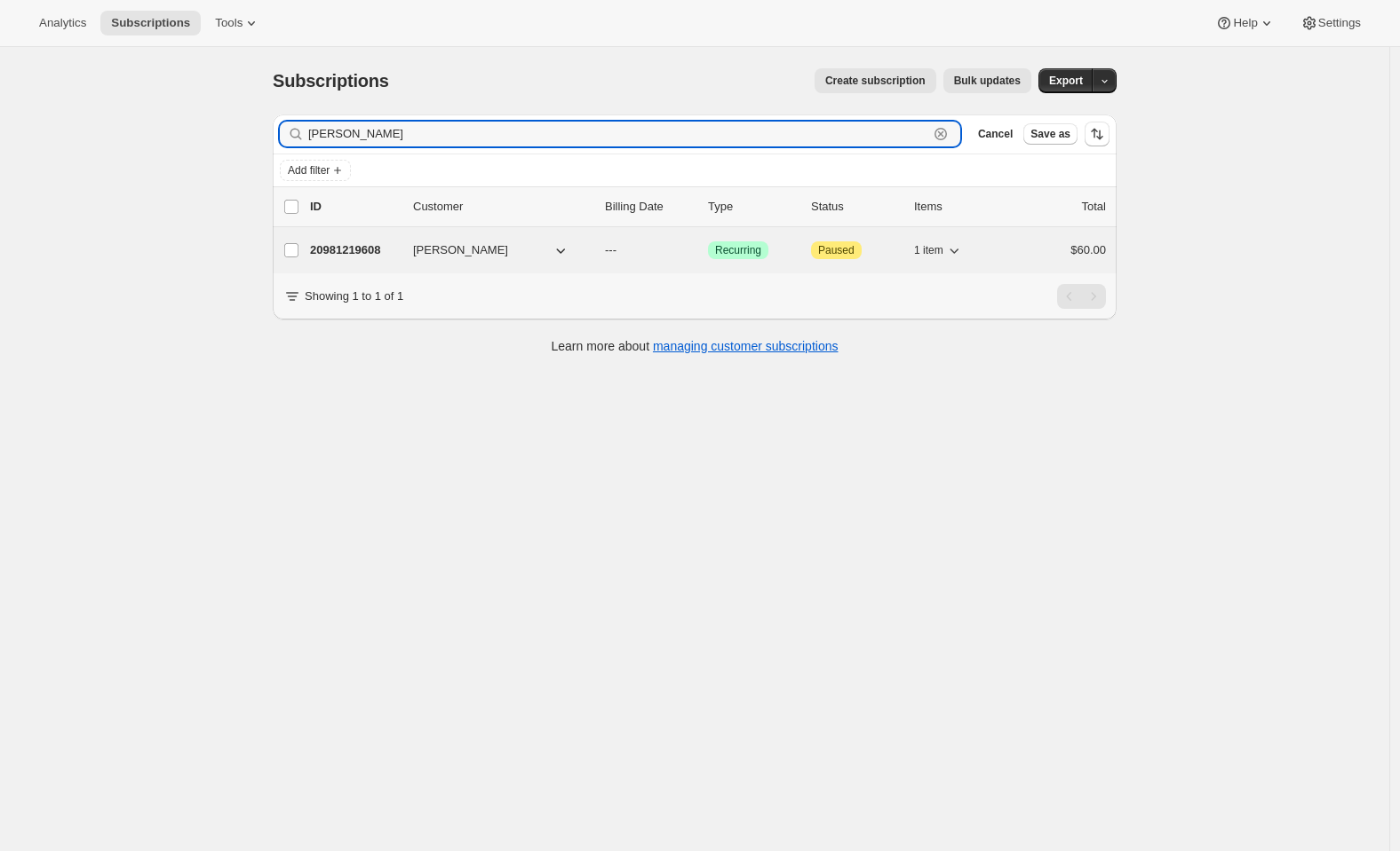
type input "greenberg"
click at [453, 241] on span "ALEXANDER GREENBERG" at bounding box center [460, 250] width 95 height 18
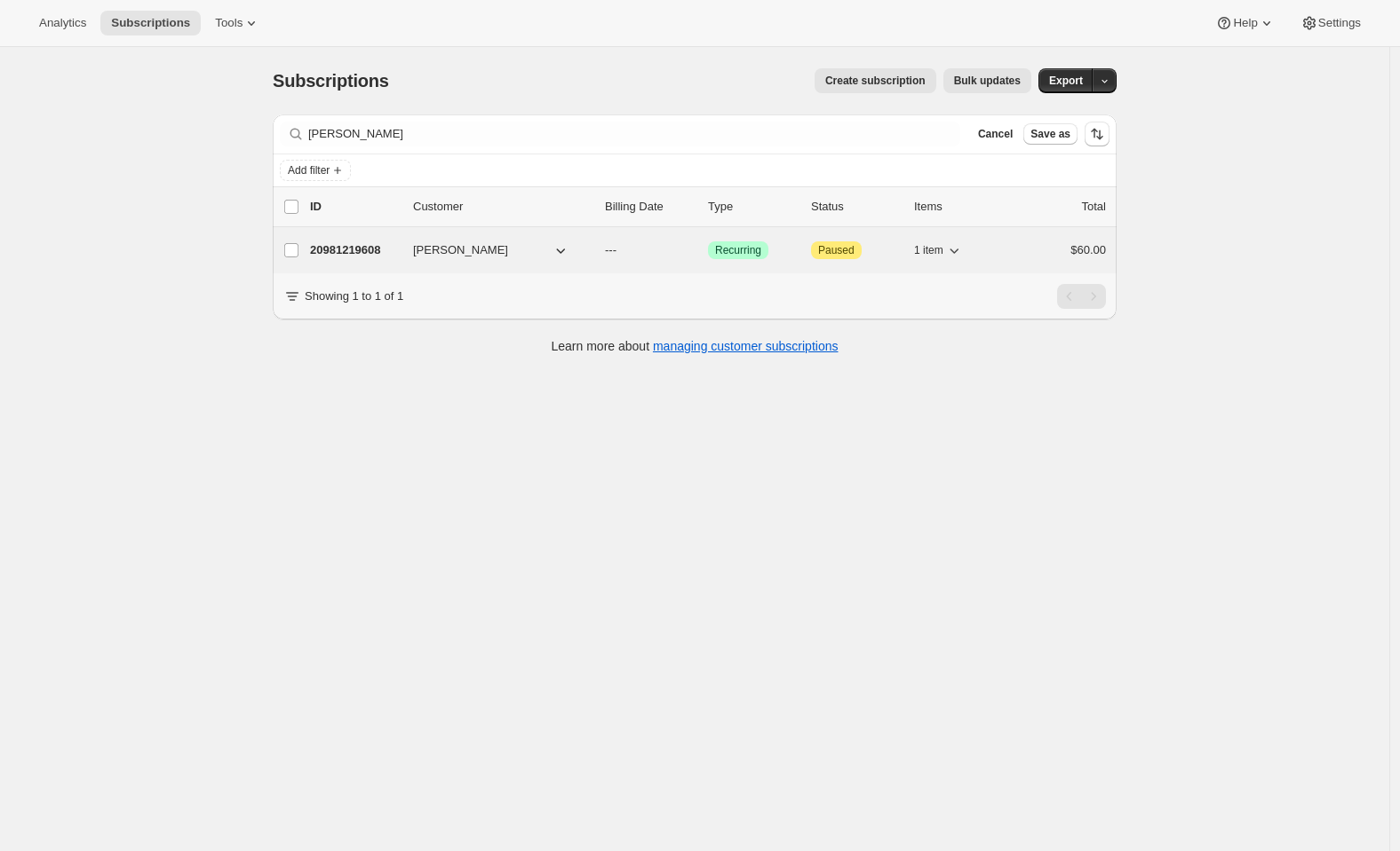
click at [454, 250] on span "ALEXANDER GREENBERG" at bounding box center [460, 250] width 95 height 18
click at [437, 252] on span "ALEXANDER GREENBERG" at bounding box center [460, 250] width 95 height 18
click at [389, 253] on p "20981219608" at bounding box center [354, 250] width 89 height 18
